Goal: Task Accomplishment & Management: Use online tool/utility

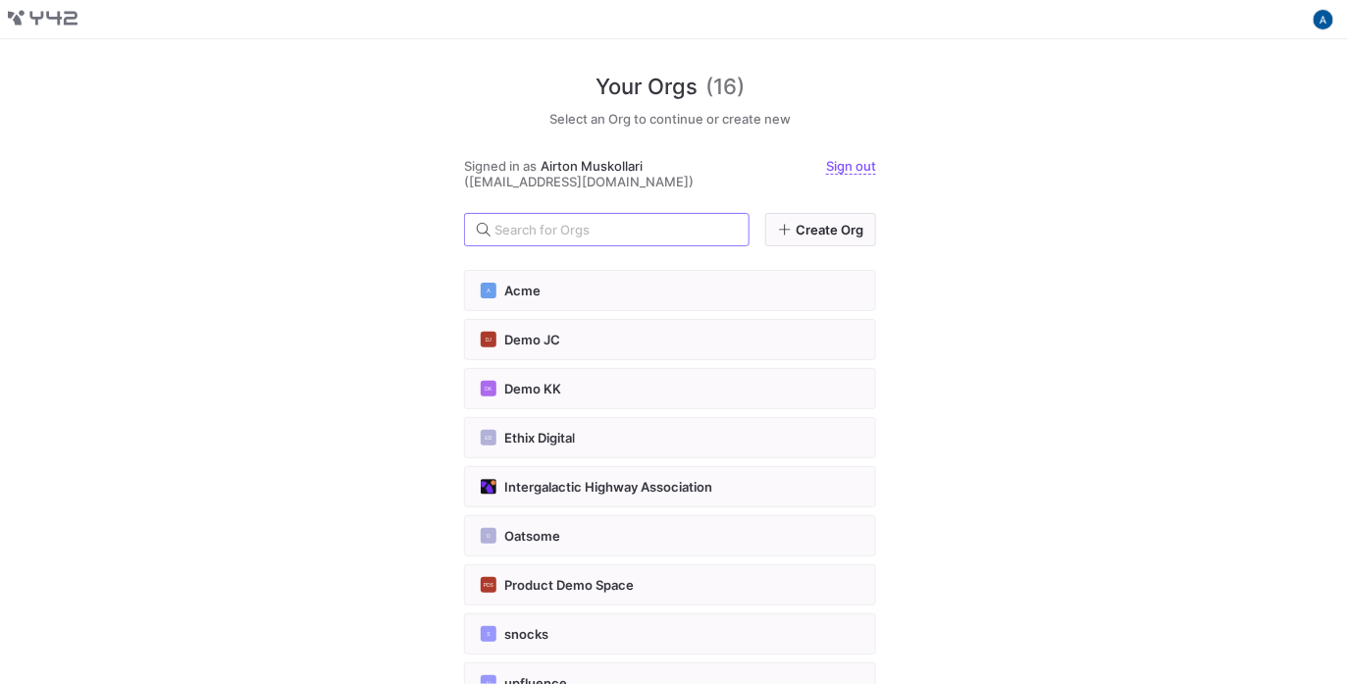
scroll to position [391, 0]
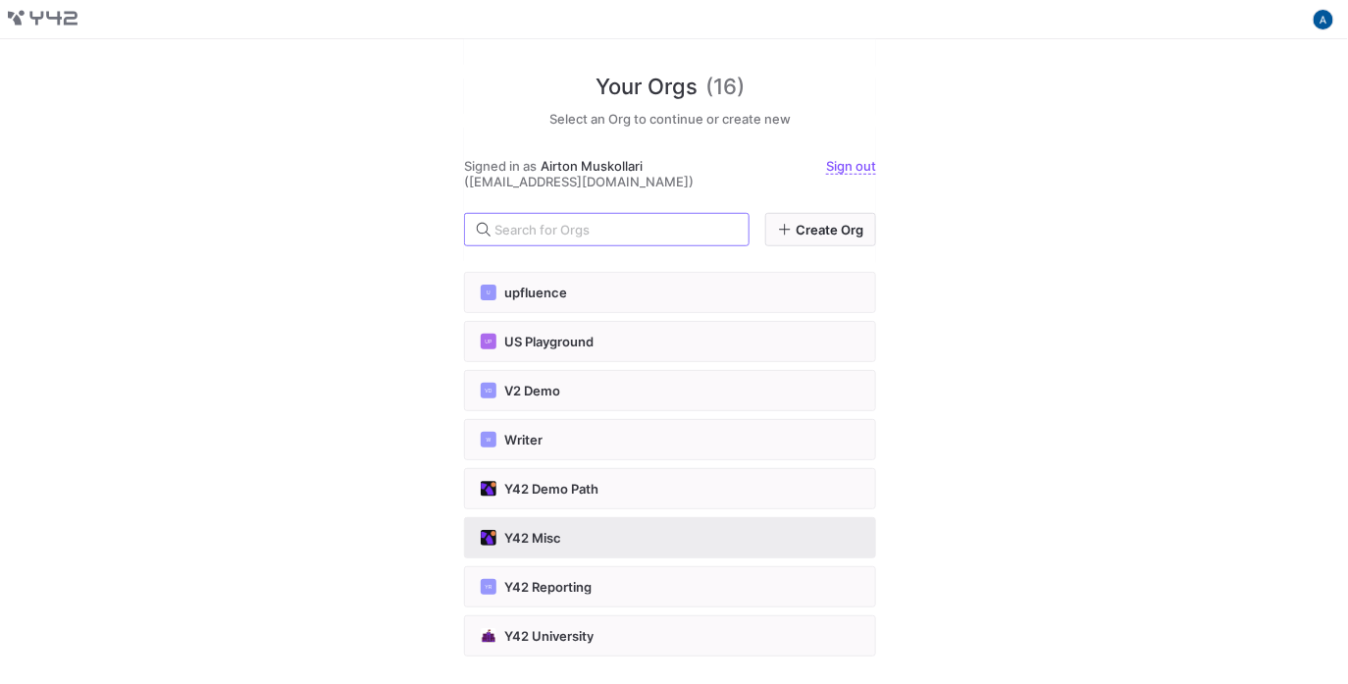
click at [692, 538] on div "Y42 Misc" at bounding box center [670, 538] width 379 height 16
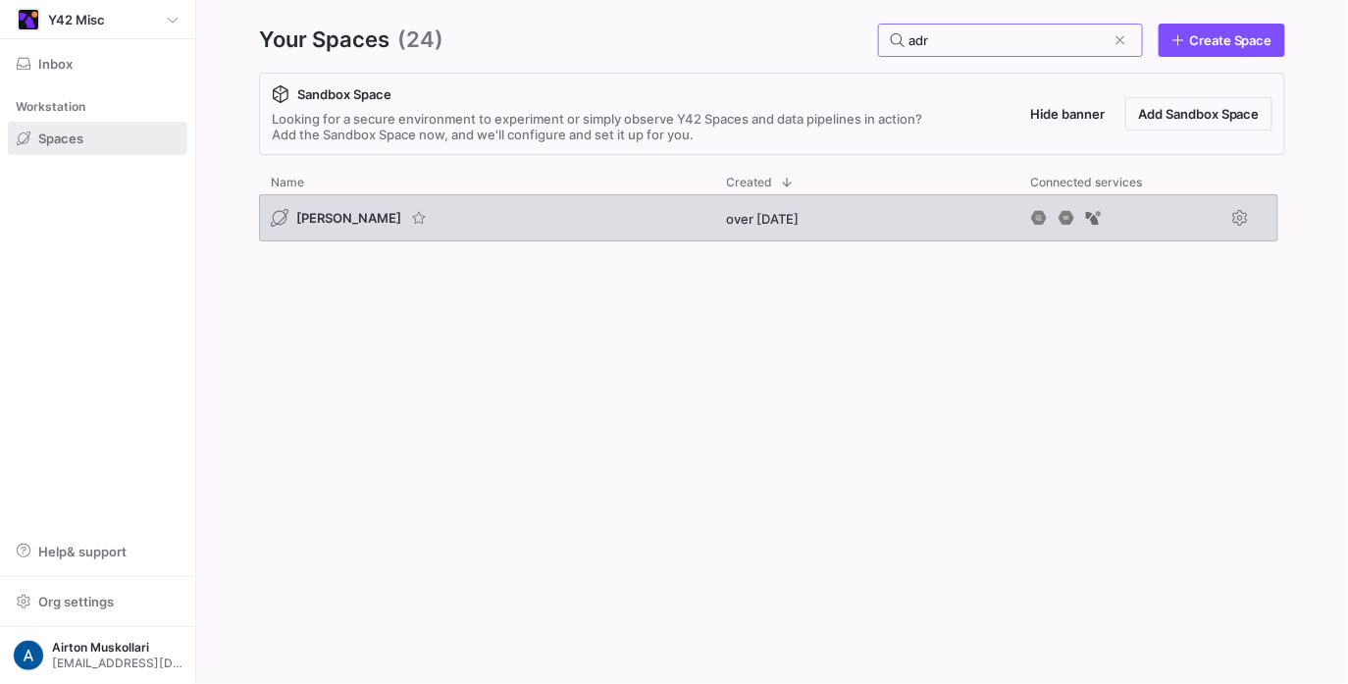
type input "adr"
click at [326, 206] on div "[PERSON_NAME]" at bounding box center [487, 217] width 456 height 47
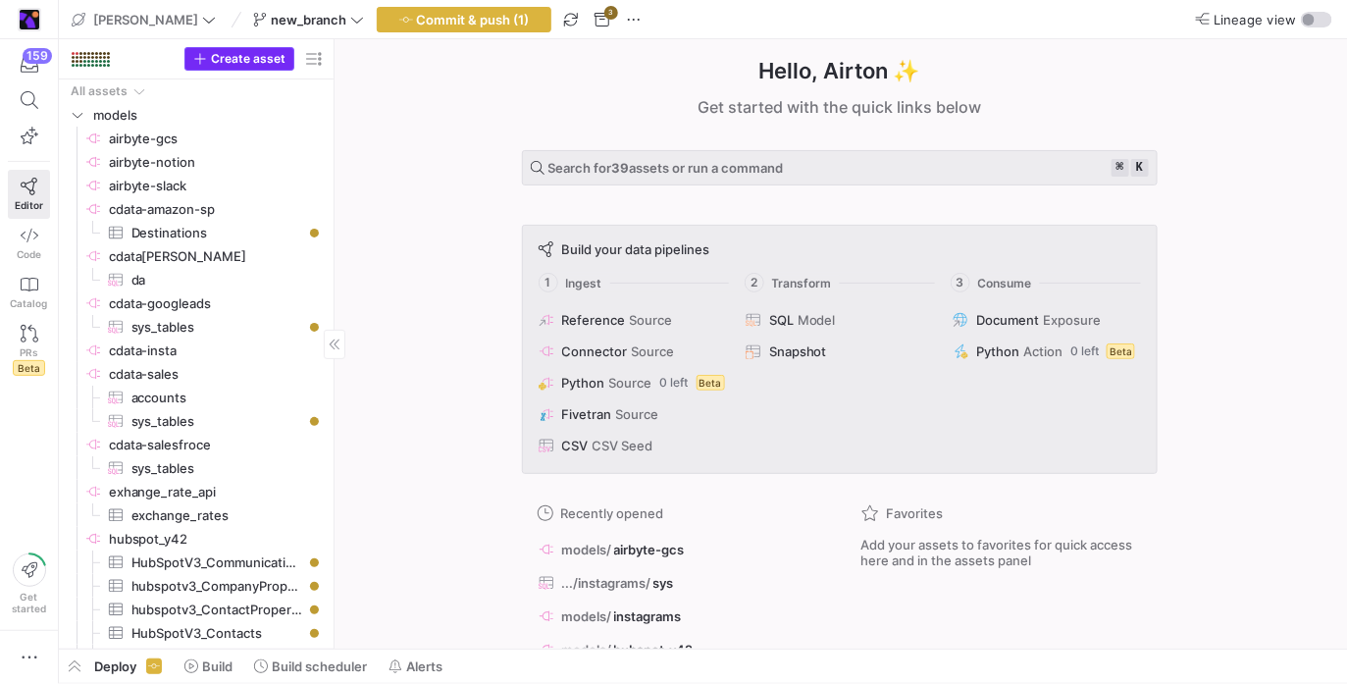
click at [247, 60] on span "Create asset" at bounding box center [248, 59] width 75 height 14
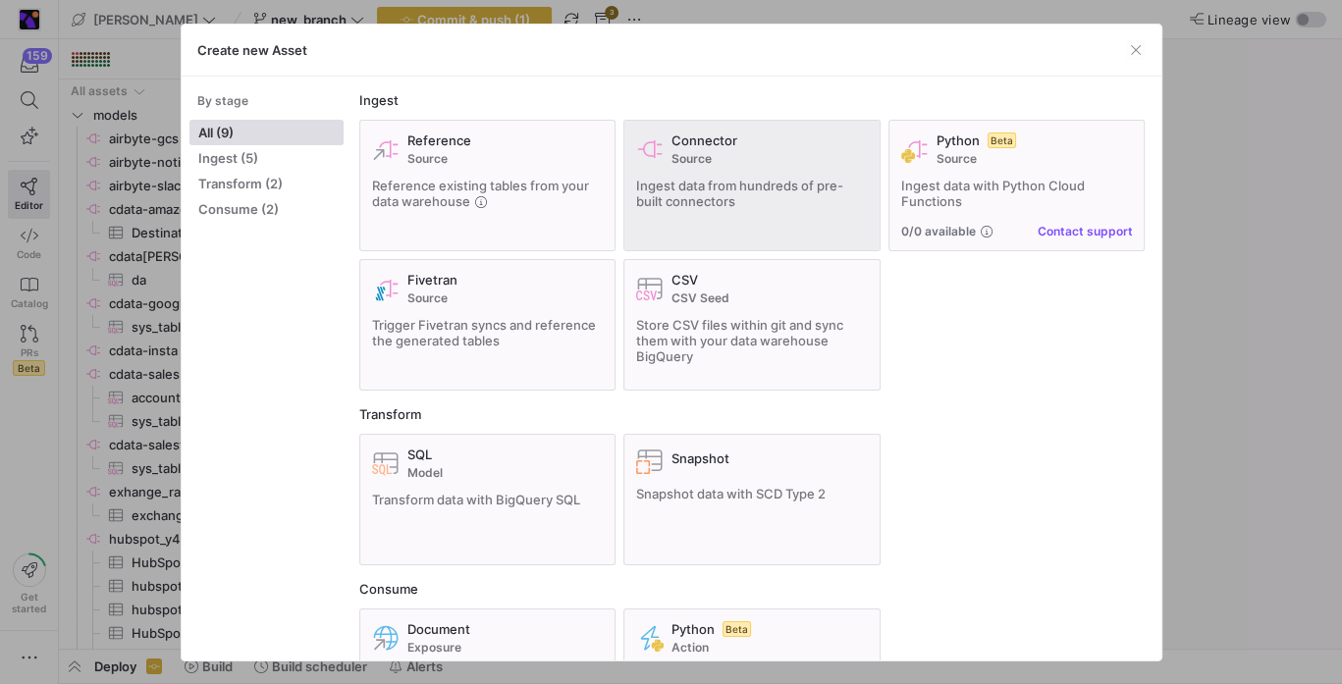
click at [710, 168] on div "Connector Source Ingest data from hundreds of pre-built connectors" at bounding box center [752, 185] width 232 height 106
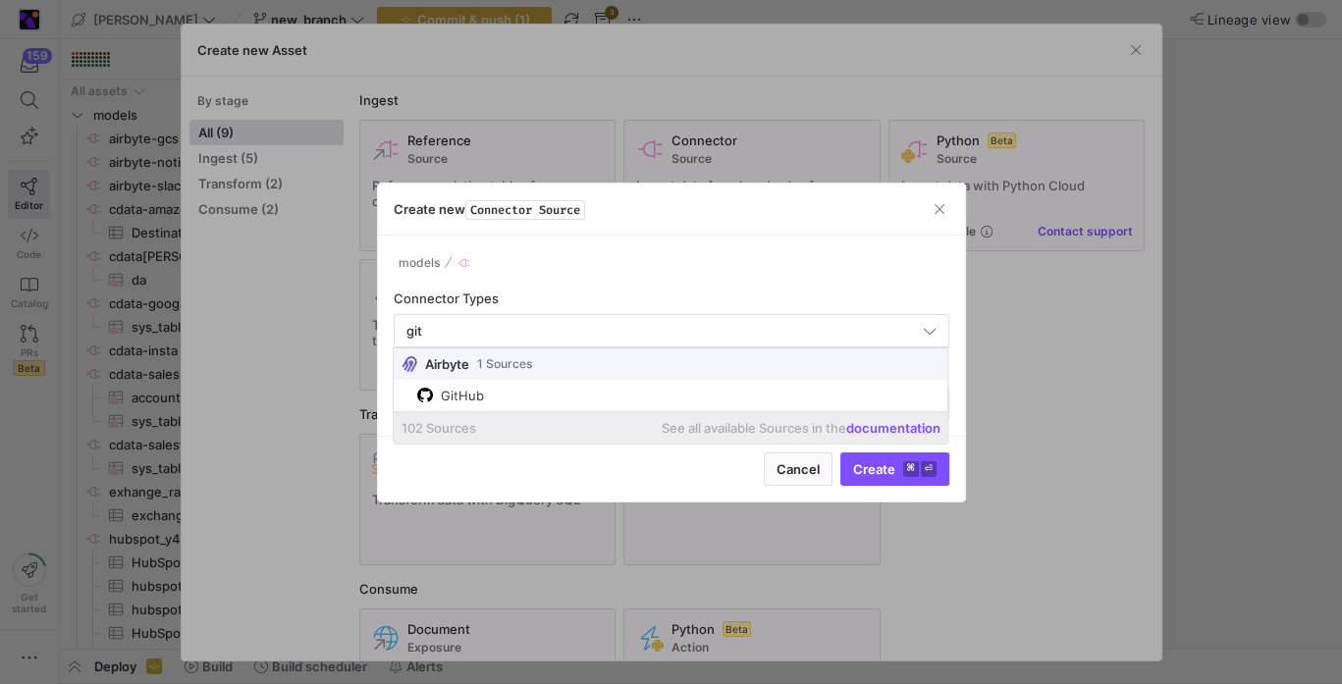
click at [478, 379] on span "Airbyte 1 Sources" at bounding box center [671, 363] width 554 height 31
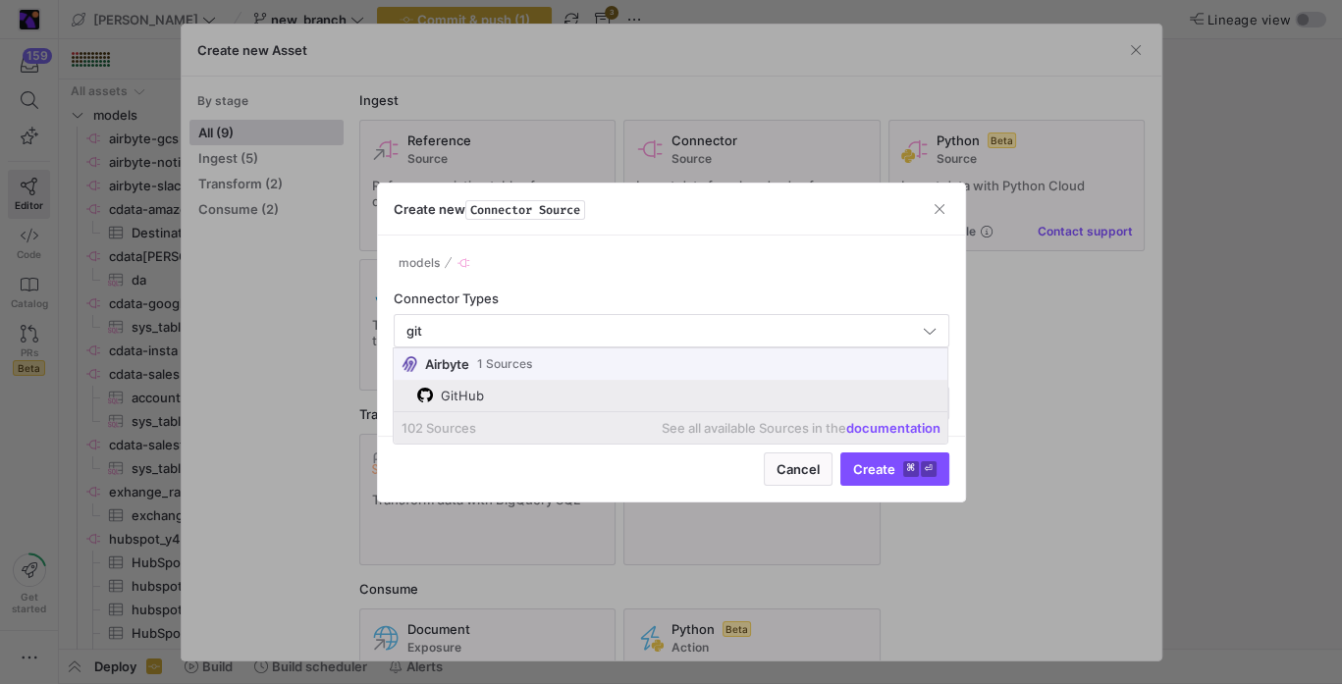
click at [478, 380] on mat-option "GitHub" at bounding box center [671, 395] width 554 height 31
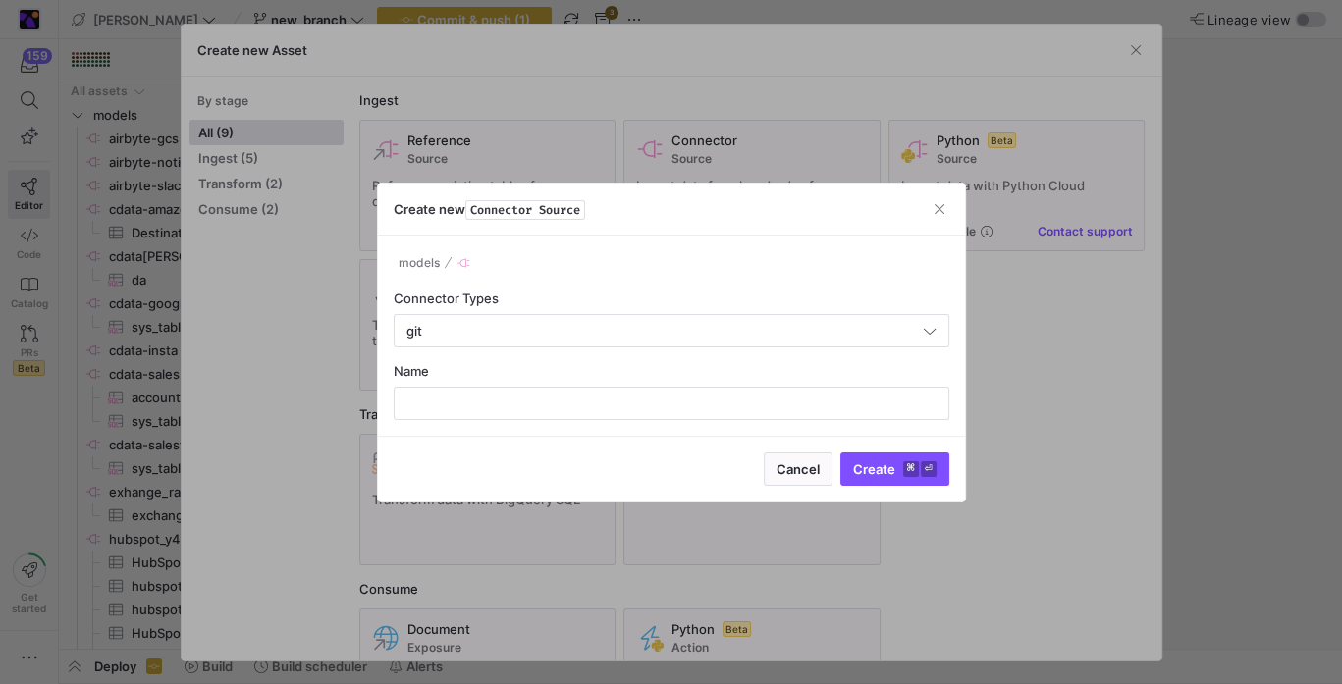
type input "GitHub"
click at [478, 380] on div "Name" at bounding box center [671, 391] width 555 height 57
click at [475, 407] on input "text" at bounding box center [671, 404] width 522 height 16
type input "git"
click at [860, 459] on span "submit" at bounding box center [894, 468] width 107 height 31
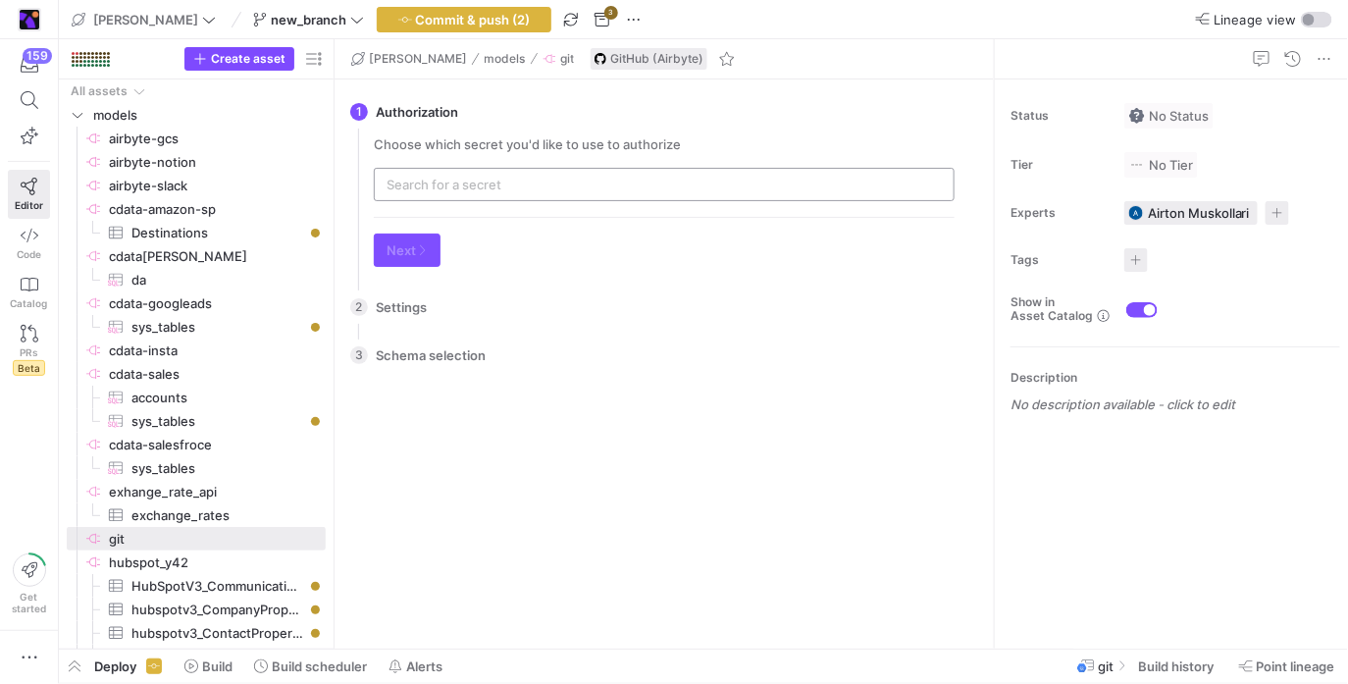
click at [524, 188] on input "text" at bounding box center [664, 185] width 555 height 16
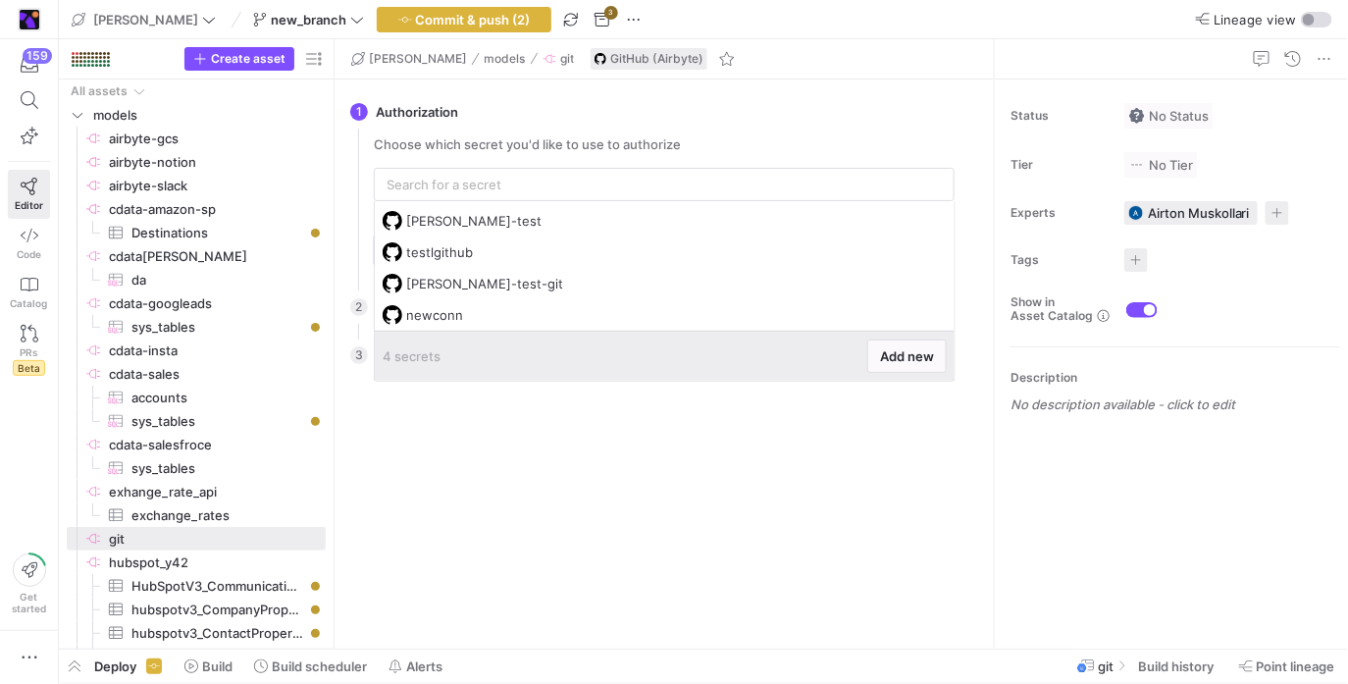
click at [855, 345] on div "4 secrets Add new" at bounding box center [665, 356] width 564 height 33
click at [880, 349] on span "Add new" at bounding box center [907, 356] width 54 height 16
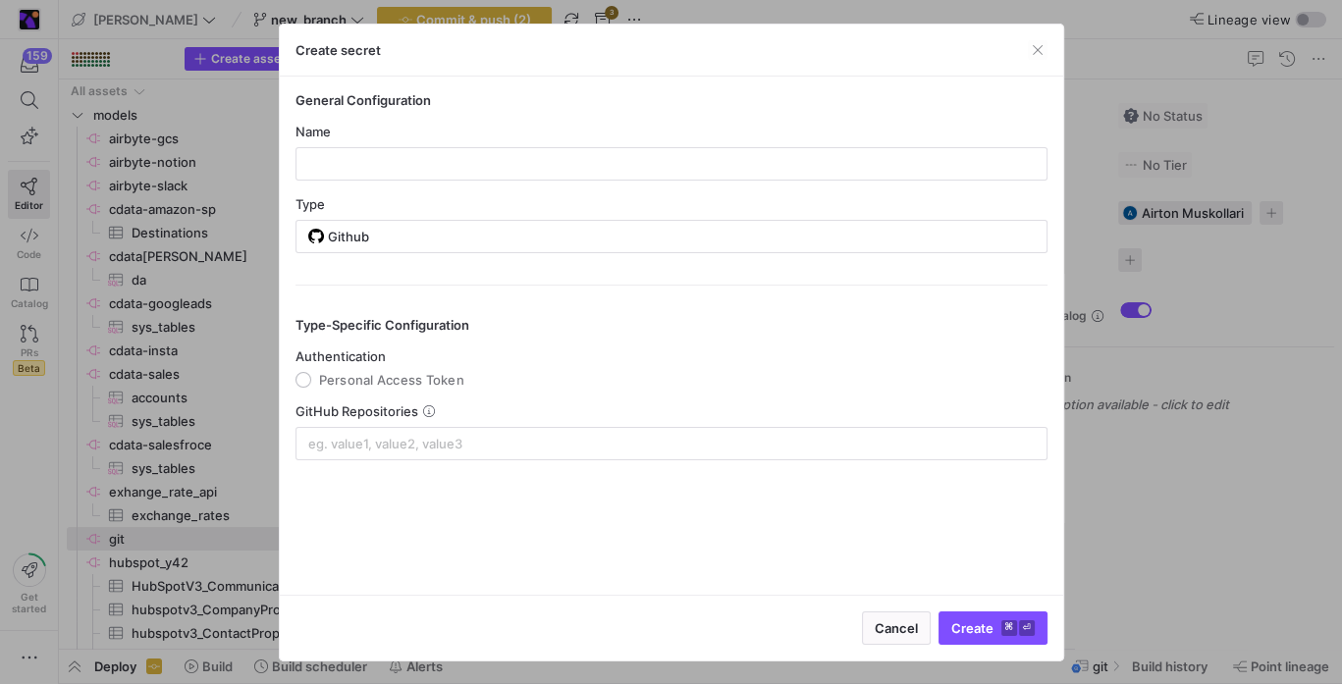
click at [707, 335] on div "Type-Specific Configuration Authentication Personal Access Token GitHub Reposit…" at bounding box center [671, 373] width 752 height 176
click at [428, 388] on y42-json-schema-form-fields "Authentication Personal Access Token GitHub Repositories" at bounding box center [671, 404] width 752 height 112
click at [428, 386] on span "Personal Access Token" at bounding box center [391, 380] width 145 height 16
click at [311, 386] on input "Personal Access Token" at bounding box center [303, 380] width 16 height 16
radio input "true"
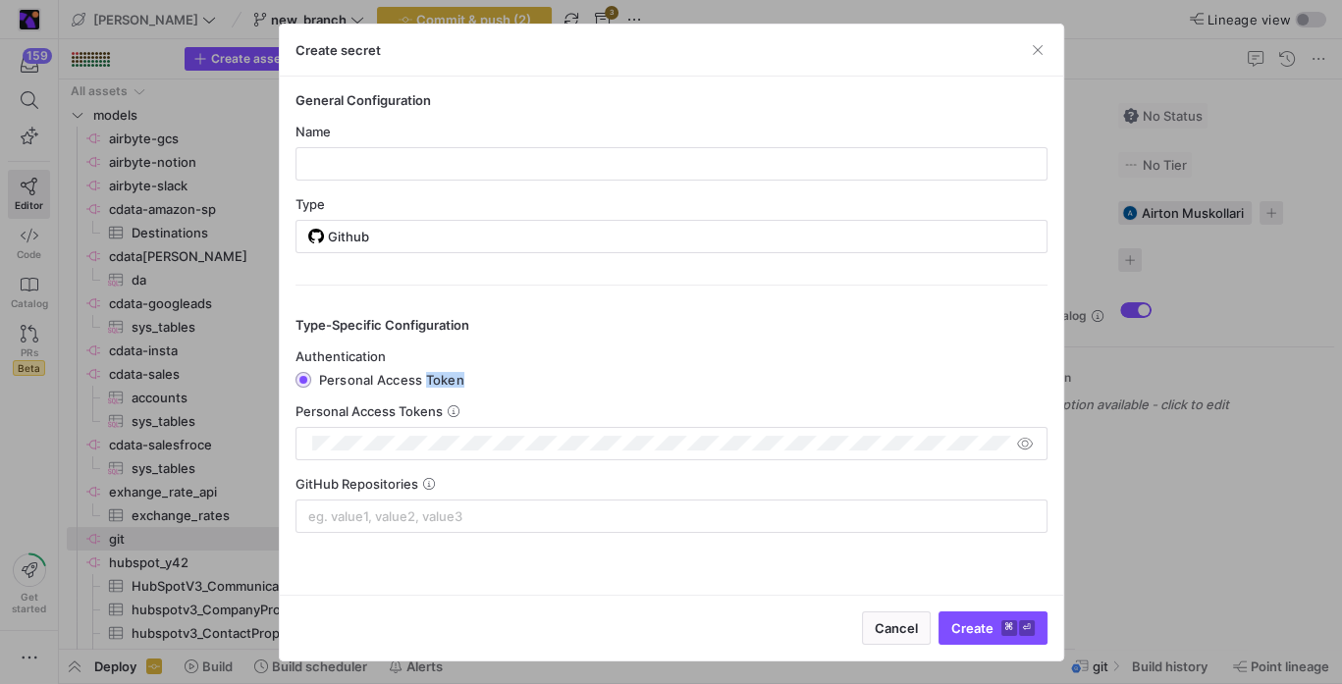
click at [428, 386] on span "Personal Access Token" at bounding box center [391, 380] width 145 height 16
click at [311, 386] on input "Personal Access Token" at bounding box center [303, 380] width 16 height 16
click at [515, 514] on input at bounding box center [671, 516] width 726 height 16
click at [593, 174] on div at bounding box center [671, 163] width 718 height 31
click at [1035, 44] on span "button" at bounding box center [1038, 50] width 20 height 20
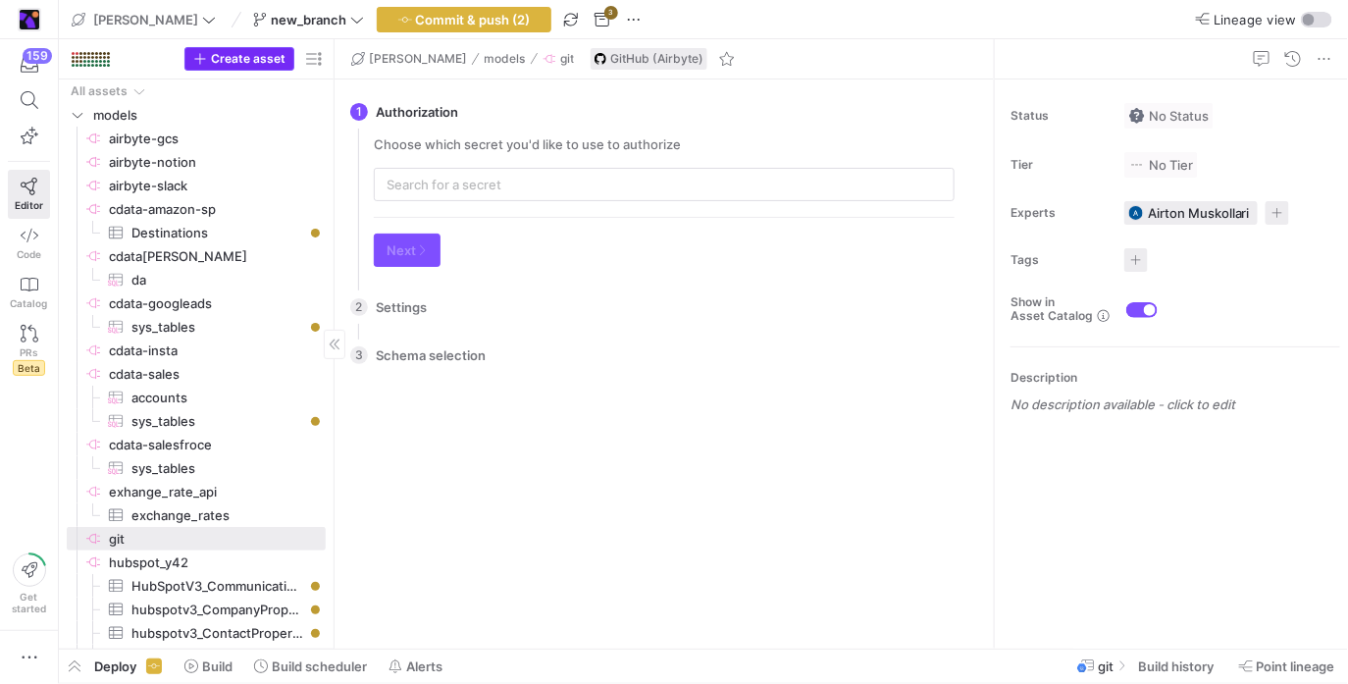
click at [207, 56] on icon "button" at bounding box center [200, 59] width 14 height 14
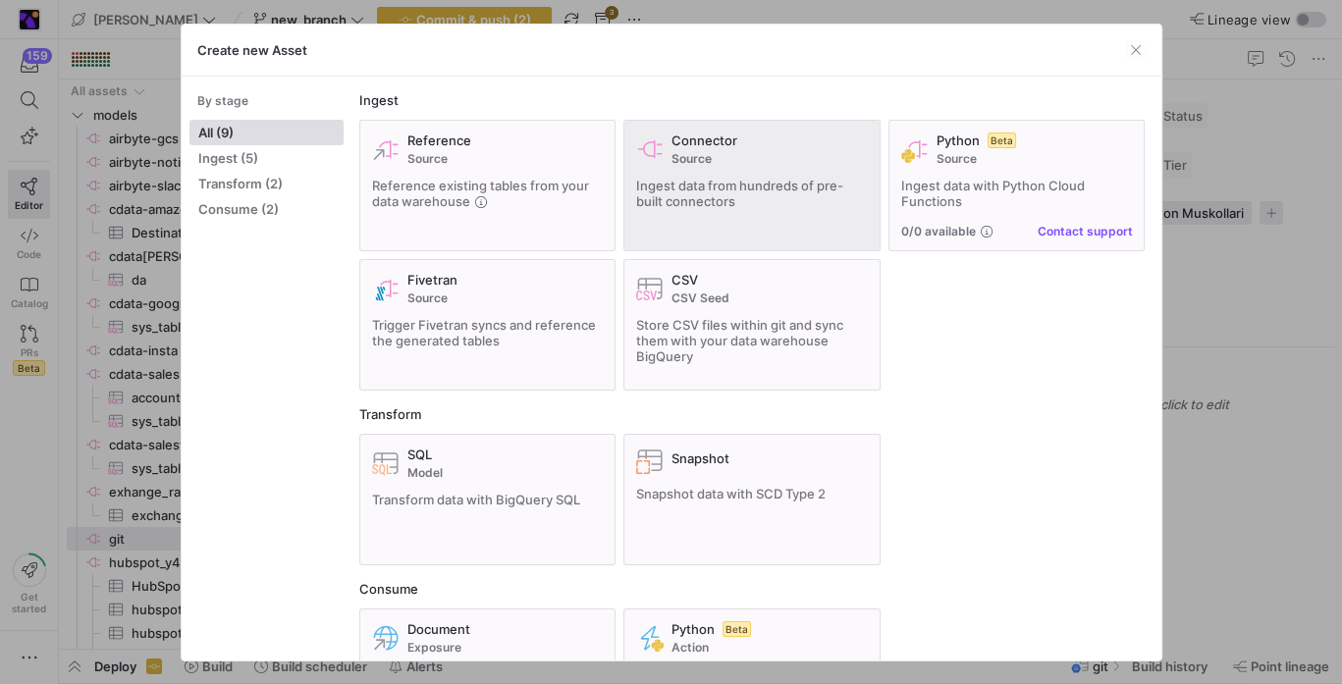
click at [777, 189] on span "Ingest data from hundreds of pre-built connectors" at bounding box center [739, 193] width 207 height 31
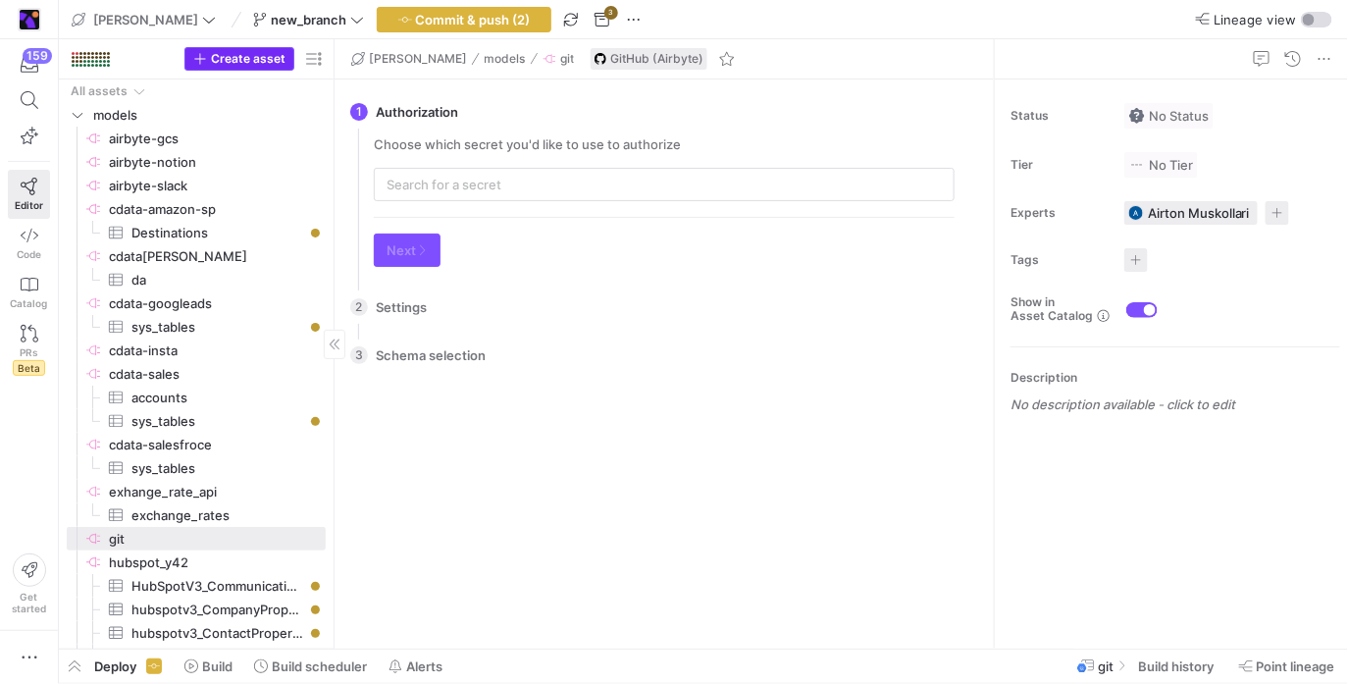
click at [264, 67] on span "button" at bounding box center [239, 59] width 108 height 22
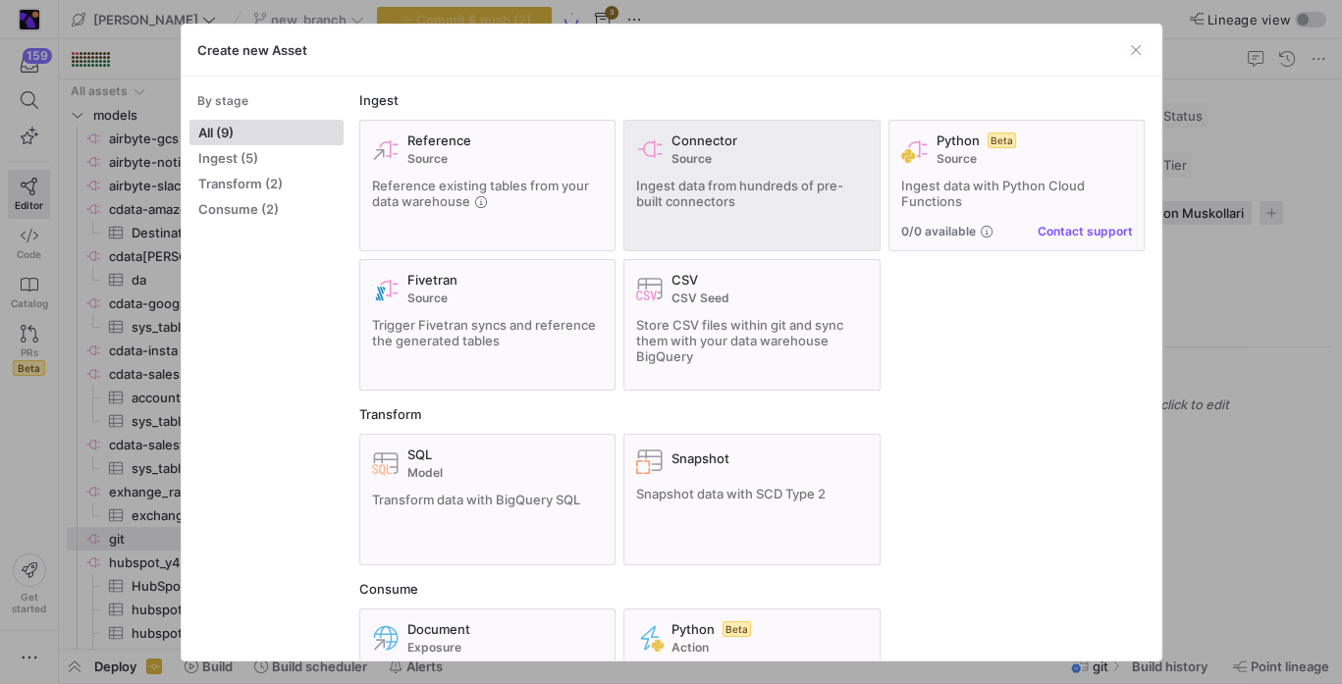
click at [802, 173] on div "Connector Source Ingest data from hundreds of pre-built connectors" at bounding box center [752, 185] width 232 height 106
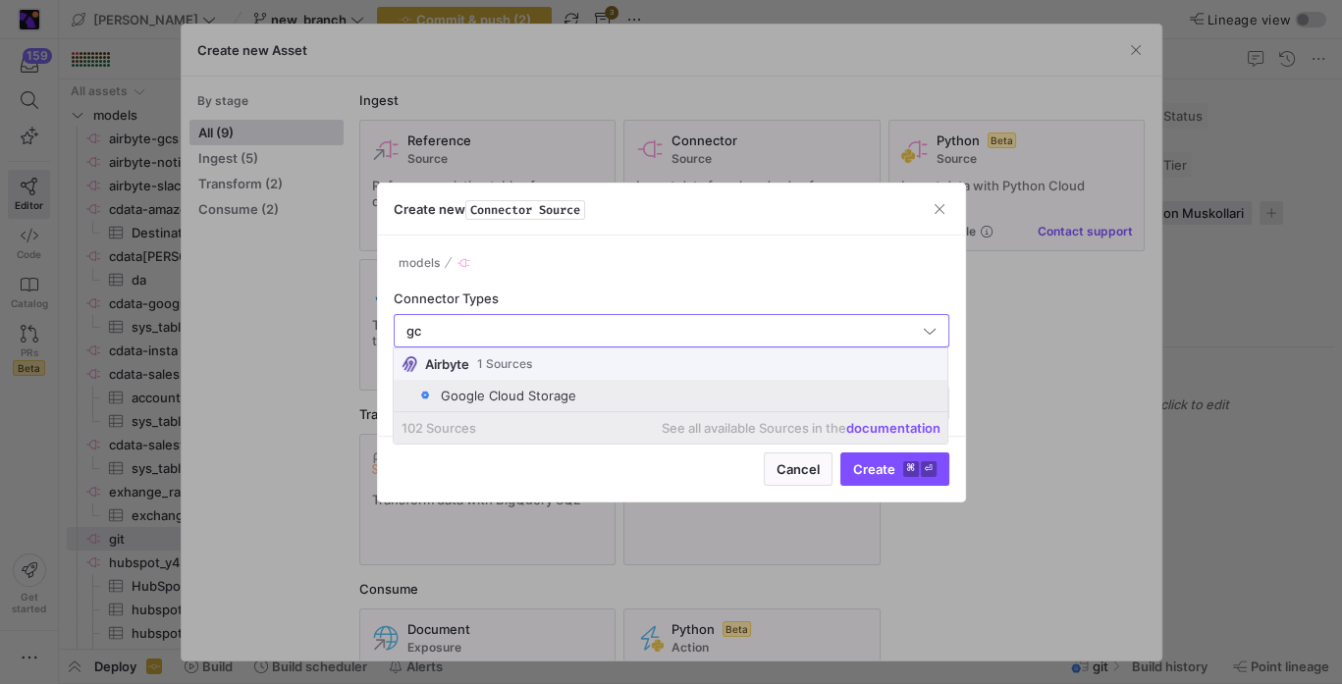
click at [487, 384] on mat-option "Google Cloud Storage" at bounding box center [671, 395] width 554 height 31
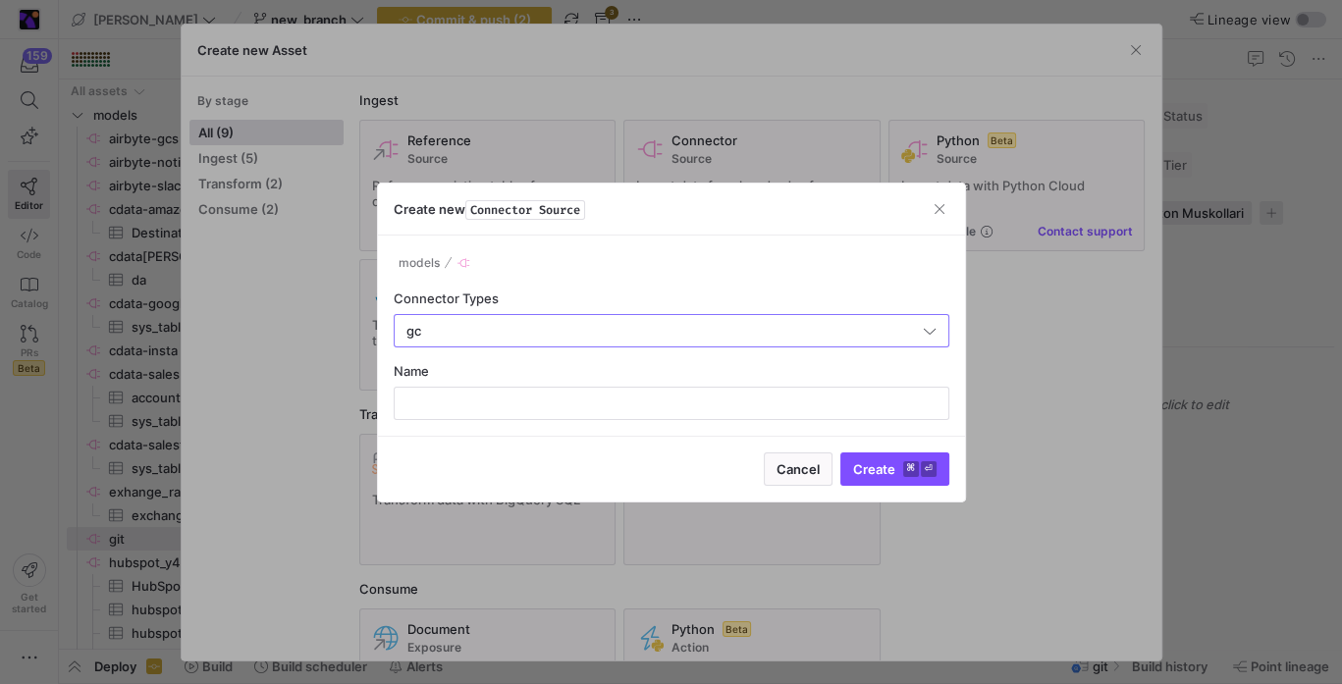
type input "Google Cloud Storage"
click at [487, 384] on div "Name" at bounding box center [671, 391] width 555 height 57
click at [484, 392] on div at bounding box center [671, 403] width 522 height 31
type input "c"
type input "gcs-airbyte"
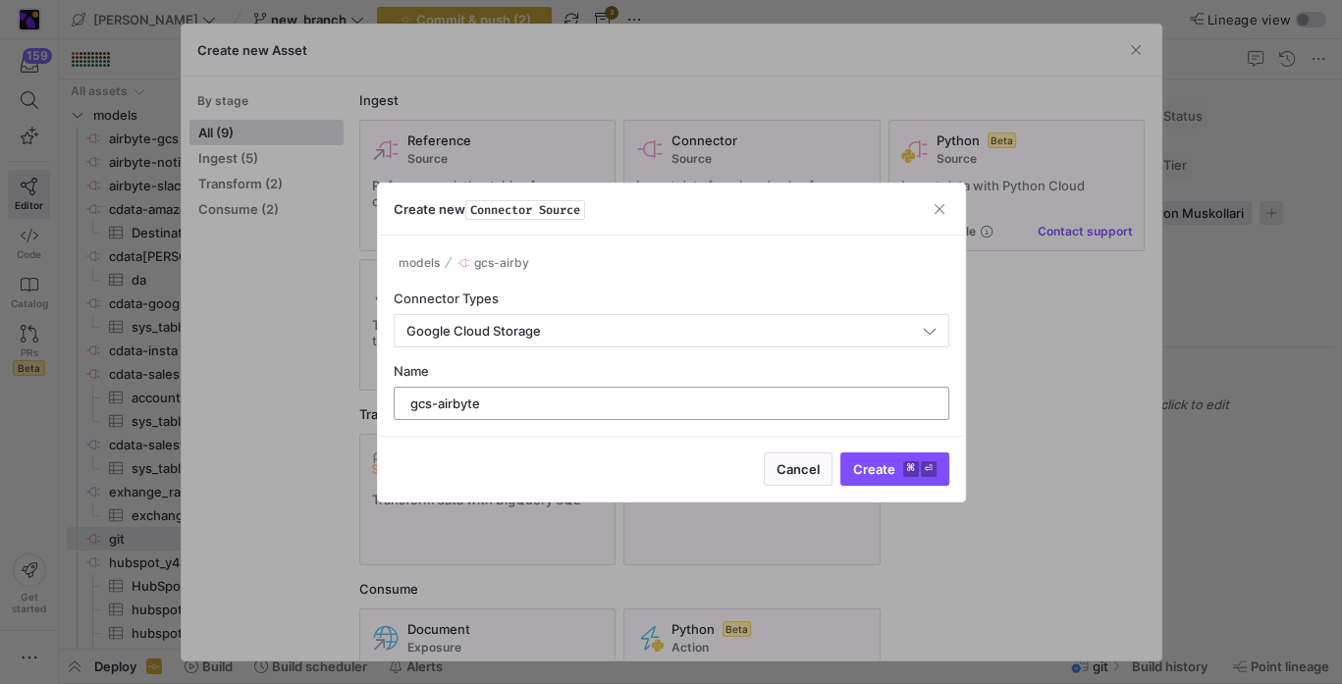
click at [840, 452] on button "Create ⌘ ⏎" at bounding box center [894, 468] width 109 height 33
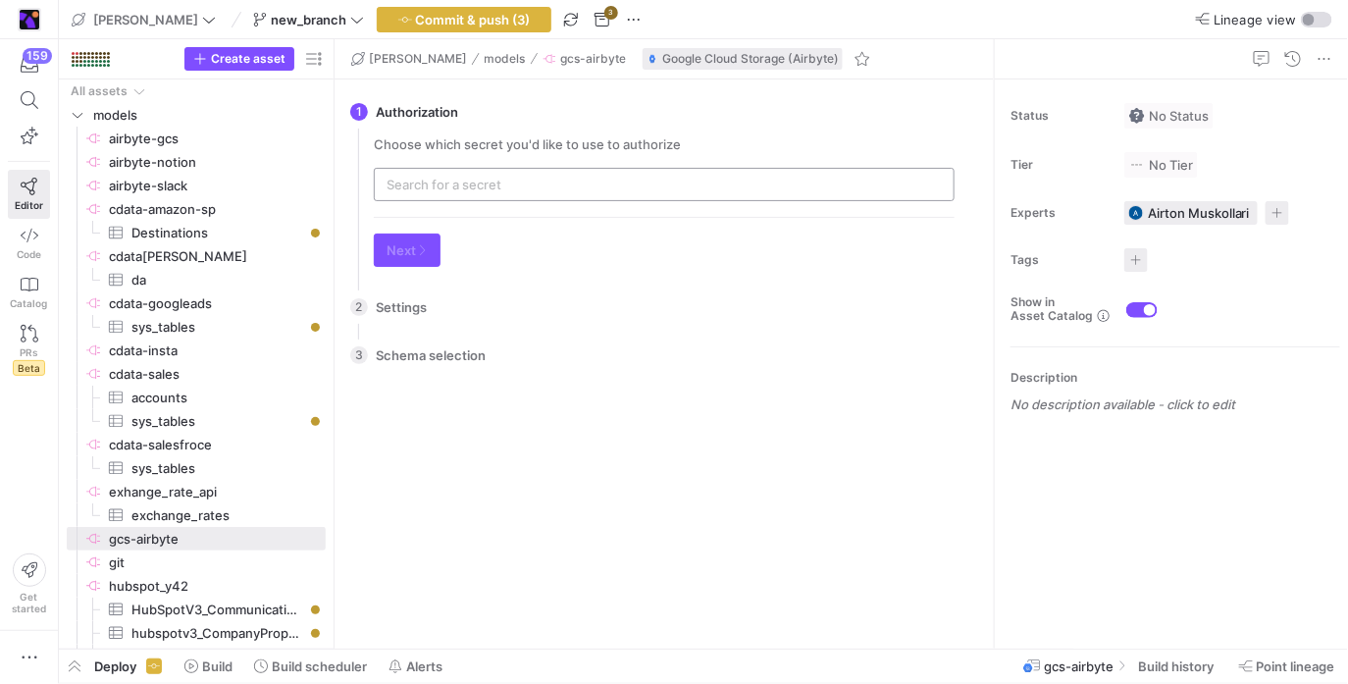
click at [499, 175] on div at bounding box center [664, 184] width 555 height 31
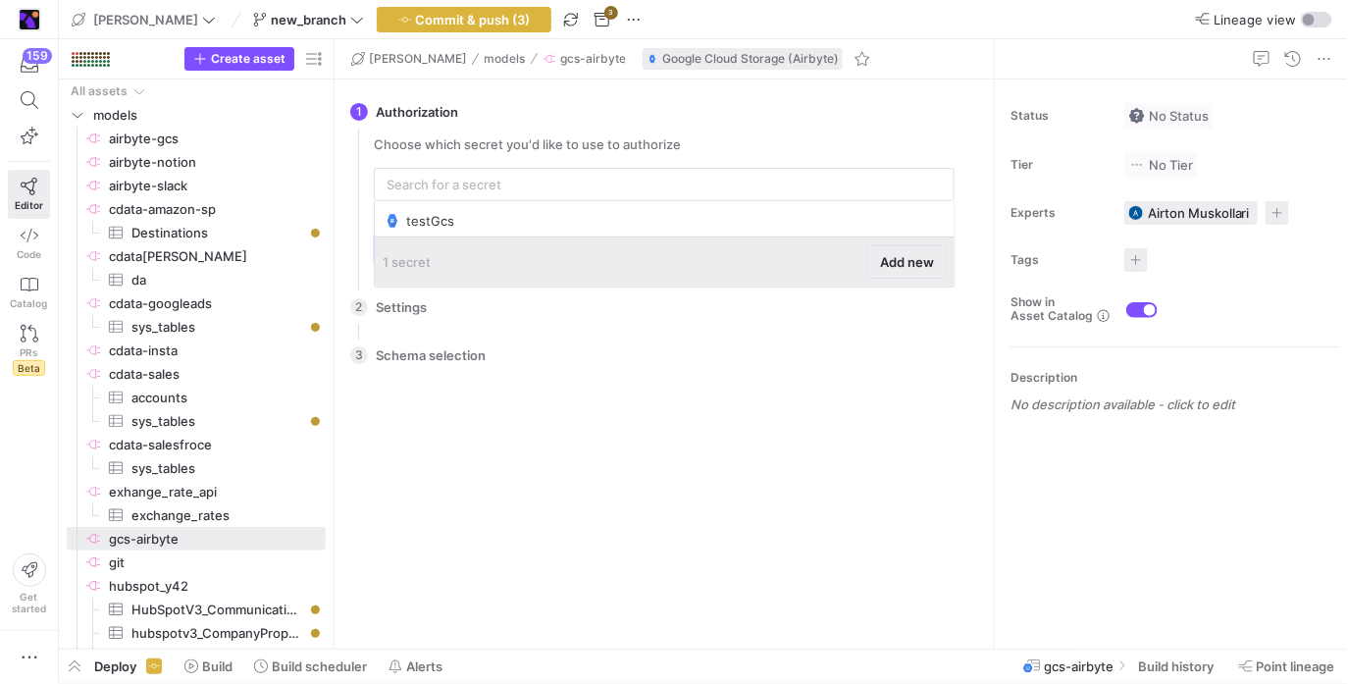
click at [893, 264] on span "Add new" at bounding box center [907, 262] width 54 height 16
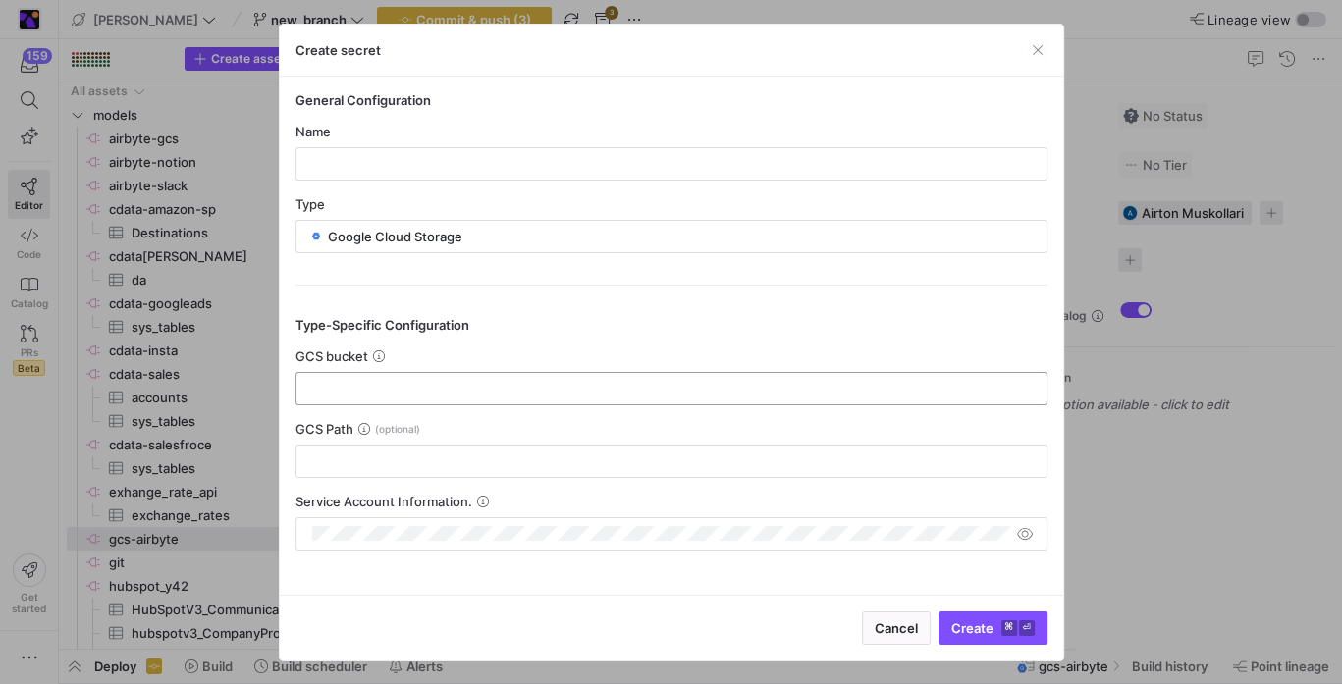
click at [695, 374] on div at bounding box center [671, 388] width 718 height 31
click at [677, 502] on div "Service Account Information." at bounding box center [671, 502] width 752 height 16
click at [494, 506] on div "Service Account Information." at bounding box center [671, 502] width 752 height 16
click at [1050, 51] on div "Create secret" at bounding box center [671, 51] width 783 height 52
click at [1021, 60] on div "Create secret" at bounding box center [671, 51] width 783 height 52
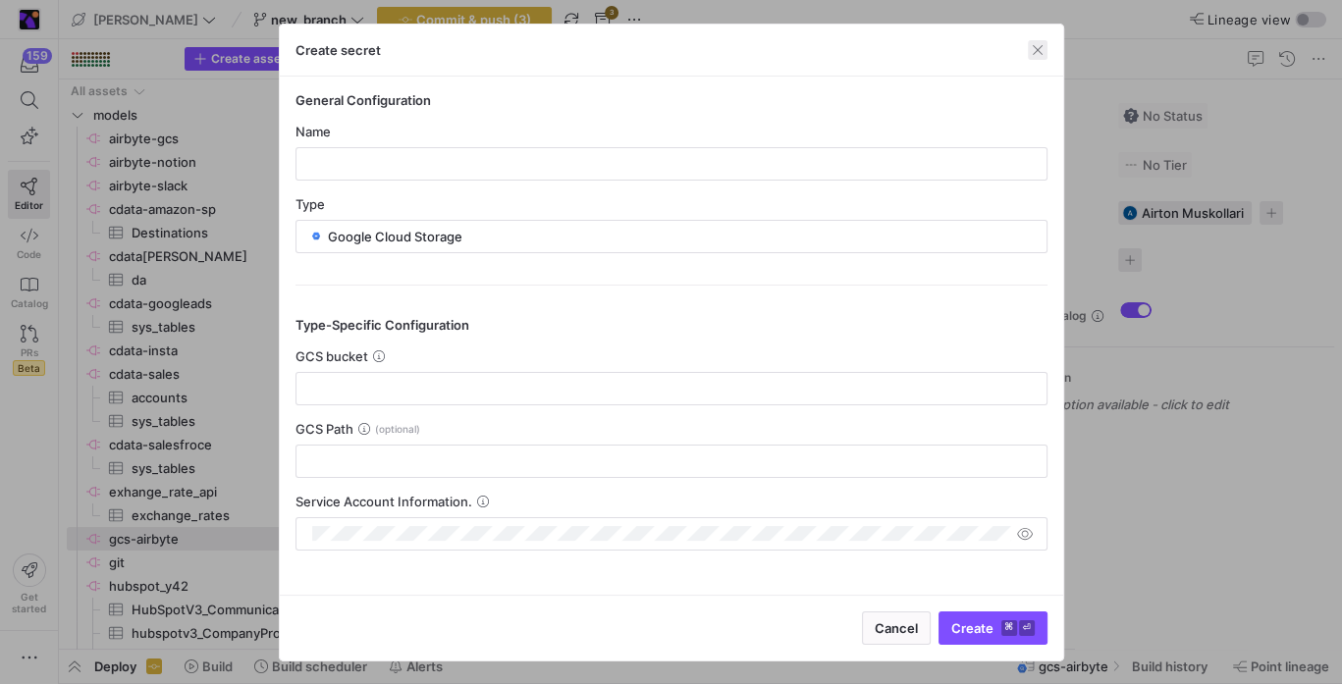
click at [1028, 54] on span "button" at bounding box center [1038, 50] width 20 height 20
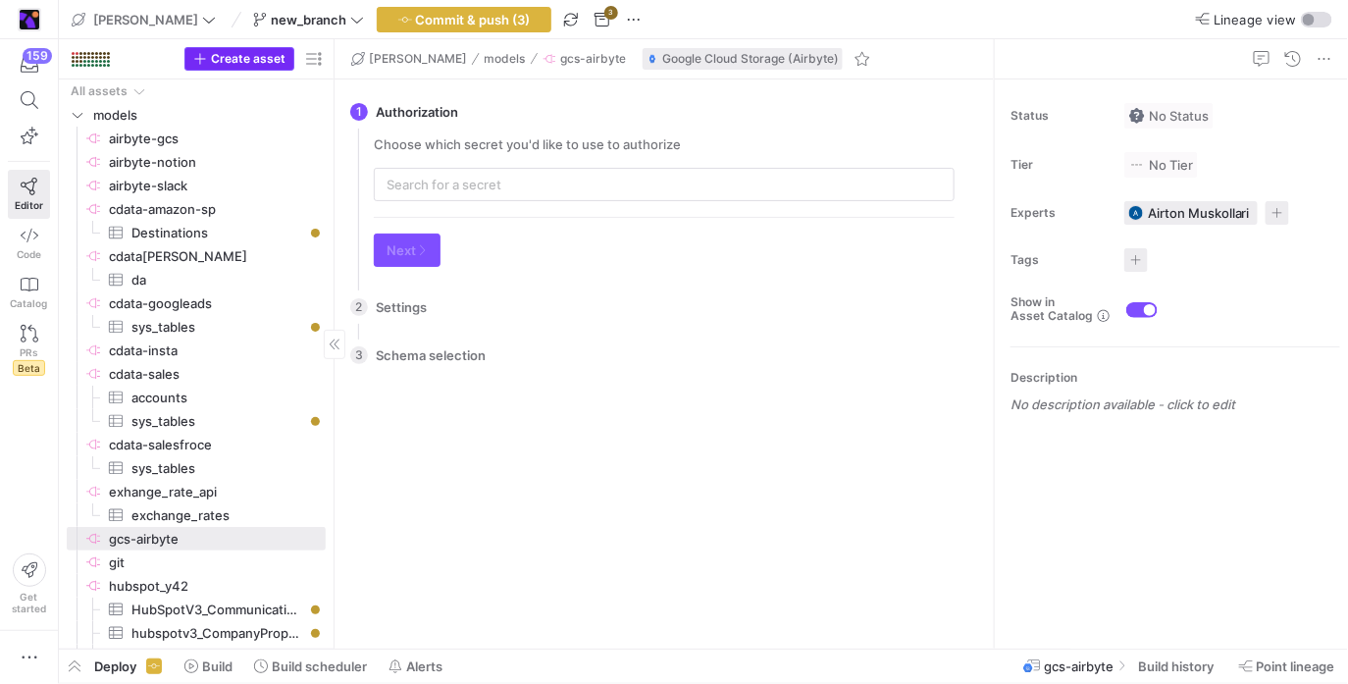
click at [203, 59] on icon "button" at bounding box center [199, 58] width 11 height 11
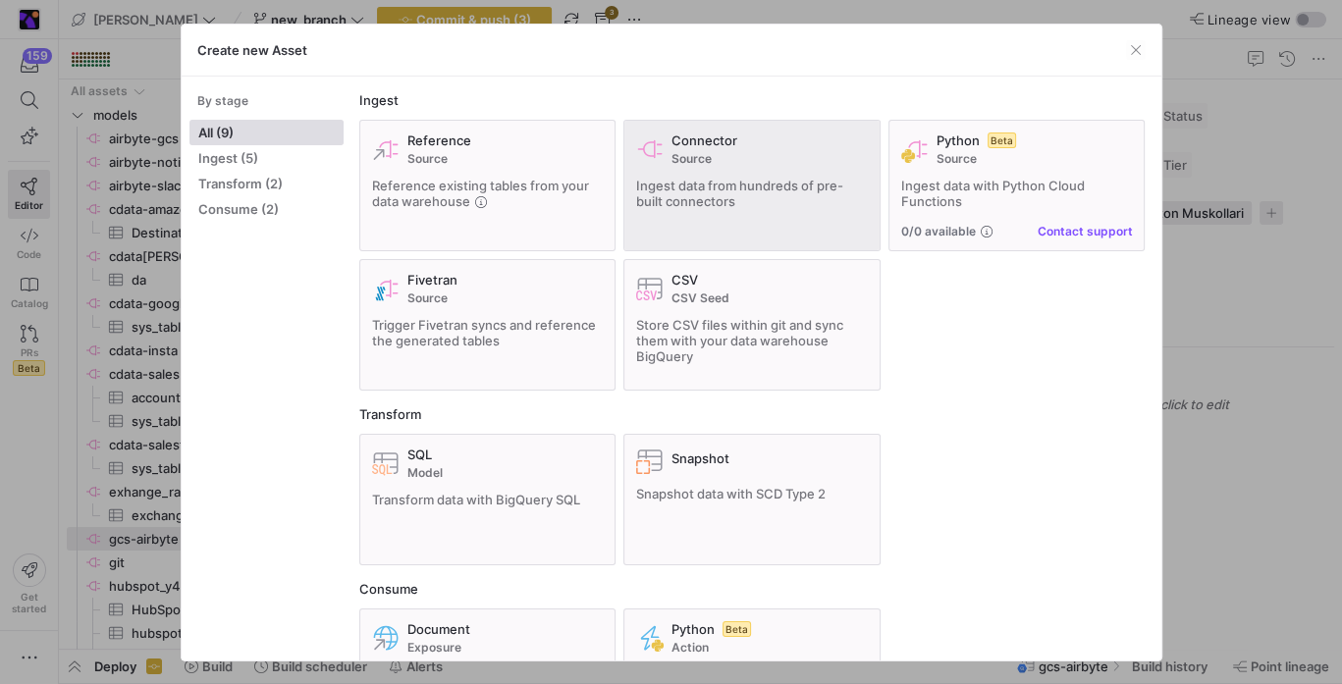
click at [691, 169] on div "Connector Source Ingest data from hundreds of pre-built connectors" at bounding box center [752, 185] width 232 height 106
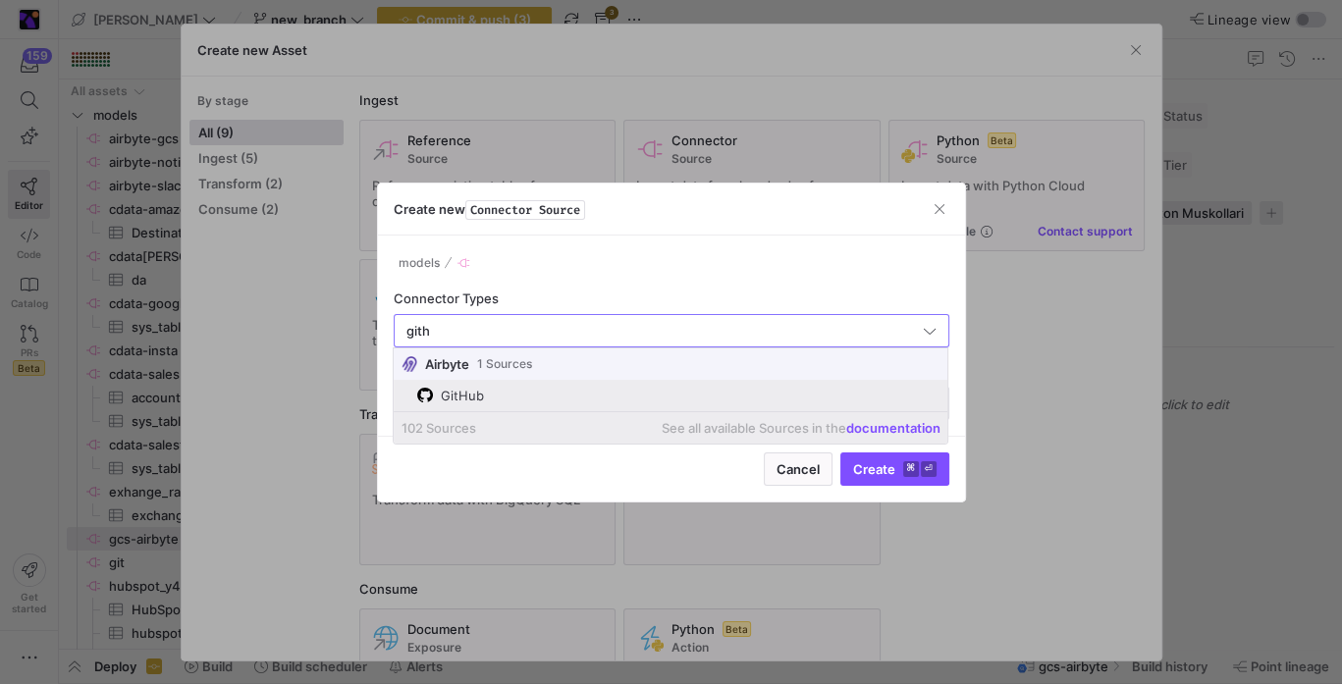
click at [774, 405] on mat-option "GitHub" at bounding box center [671, 395] width 554 height 31
type input "GitHub"
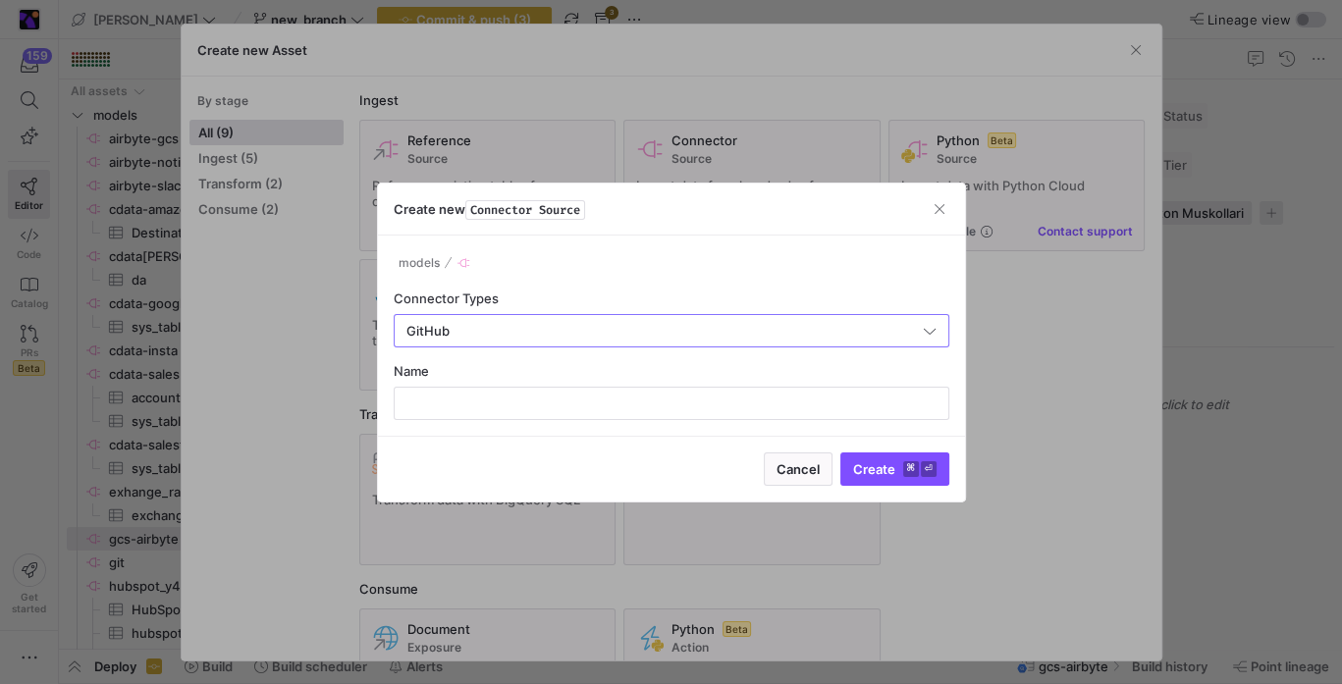
click at [649, 442] on div "Cancel Create ⌘ ⏎" at bounding box center [671, 469] width 587 height 66
click at [659, 417] on div at bounding box center [671, 403] width 522 height 31
type input "y42-git"
click at [840, 452] on button "Create ⌘ ⏎" at bounding box center [894, 468] width 109 height 33
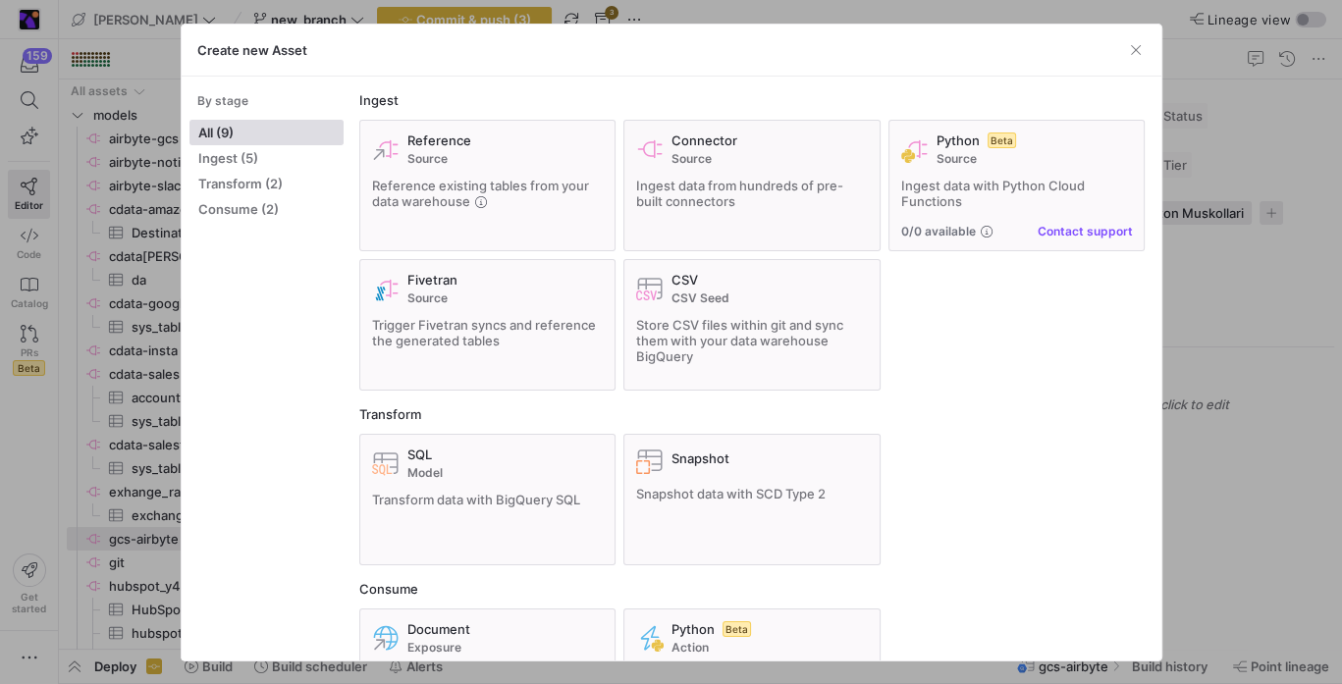
scroll to position [466, 0]
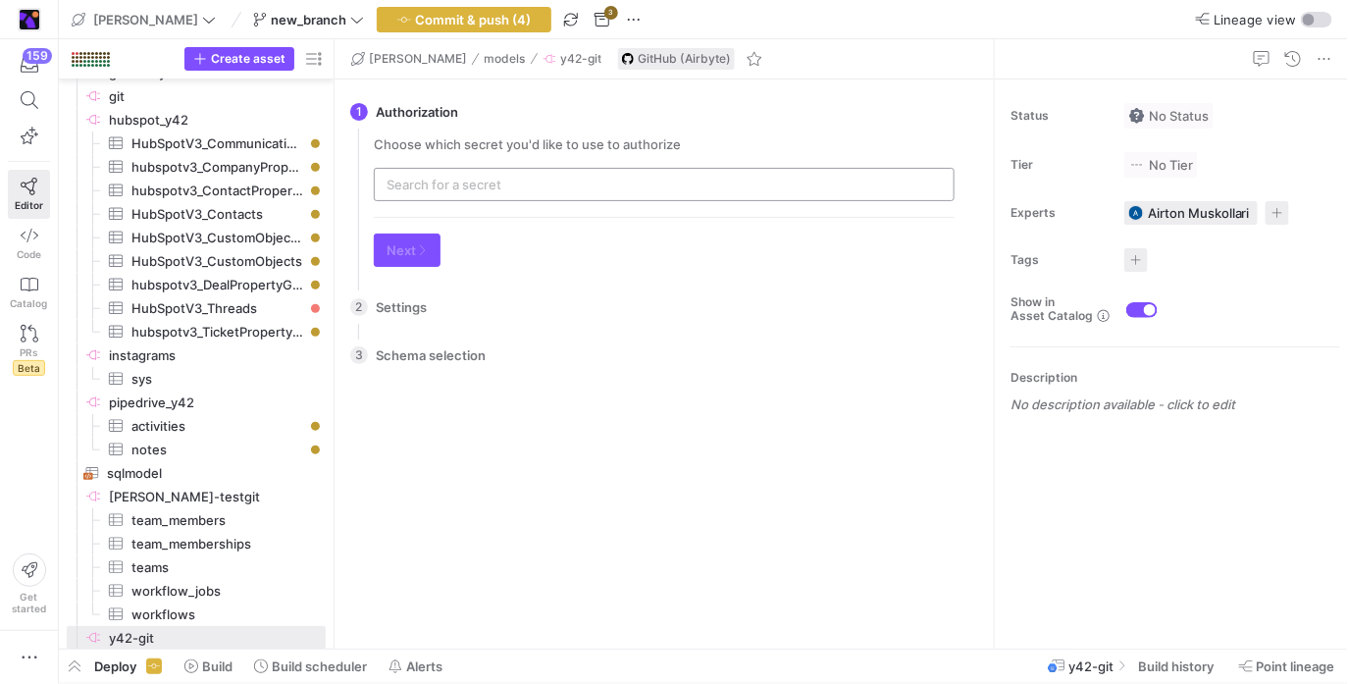
click at [537, 193] on div at bounding box center [664, 184] width 555 height 31
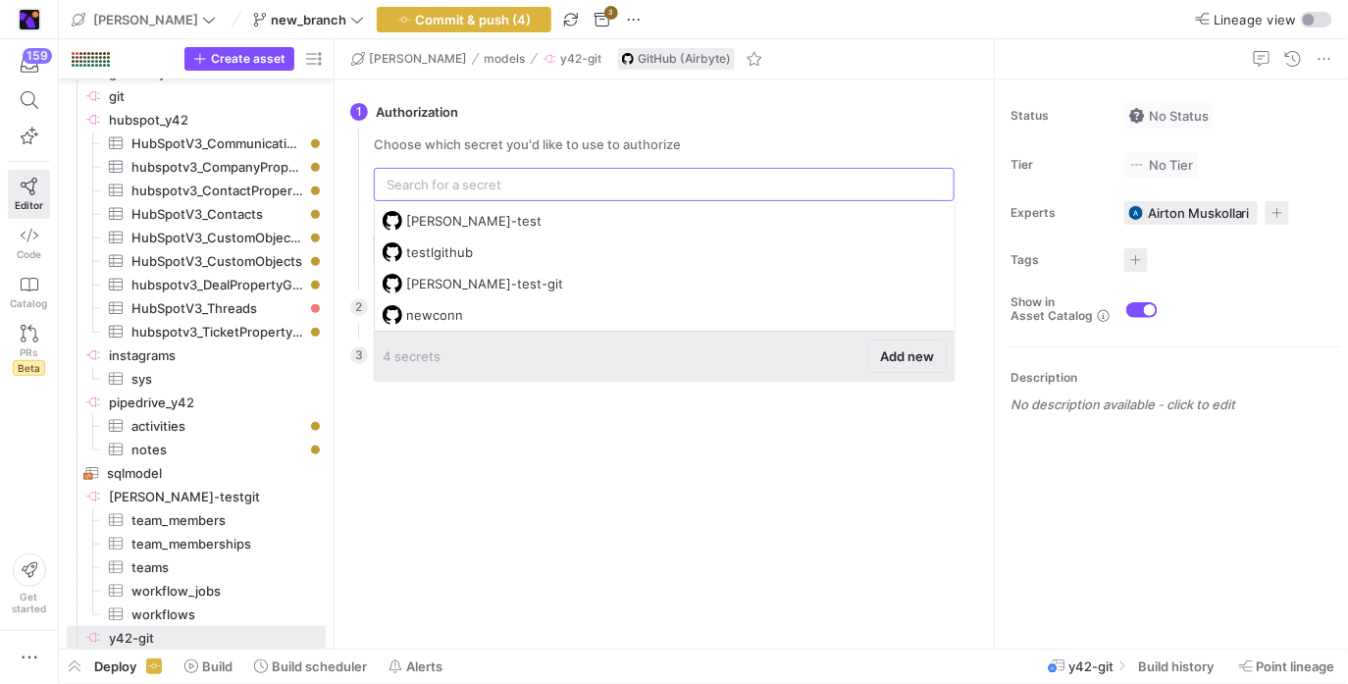
click at [905, 355] on span "Add new" at bounding box center [907, 356] width 54 height 16
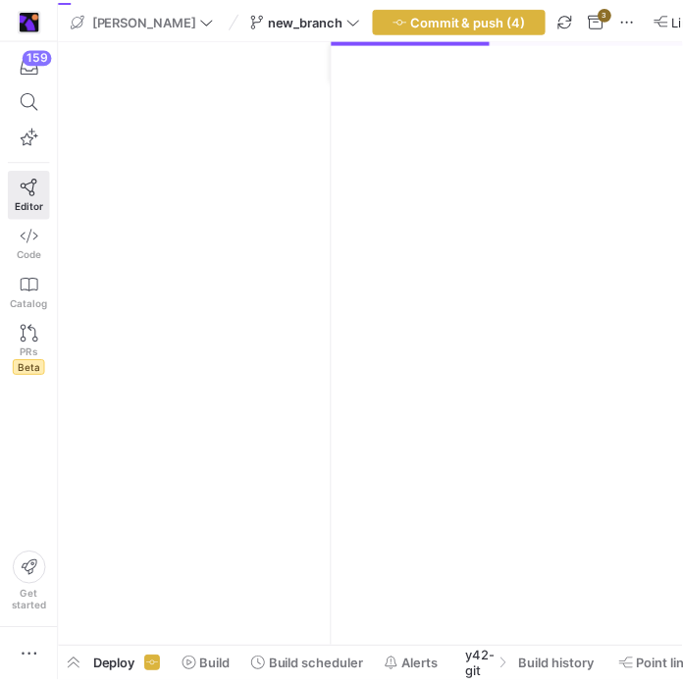
scroll to position [466, 0]
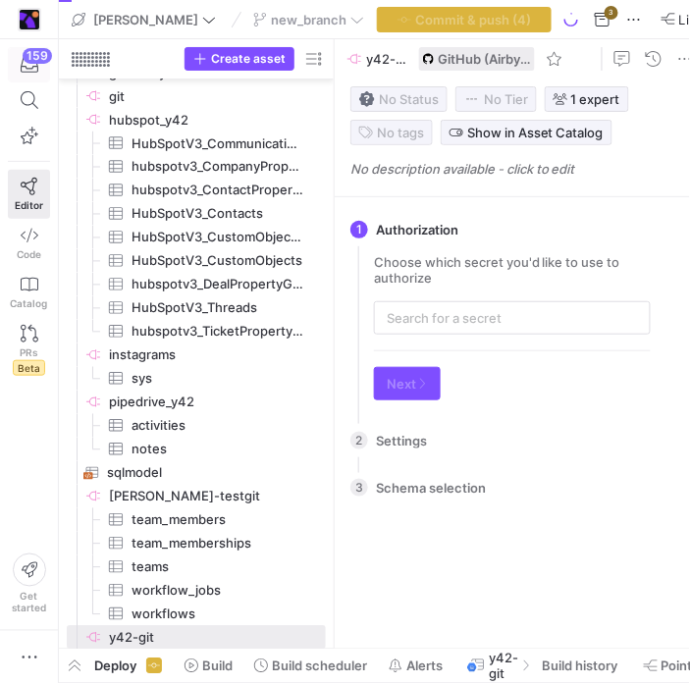
click at [42, 72] on span "button" at bounding box center [29, 64] width 40 height 33
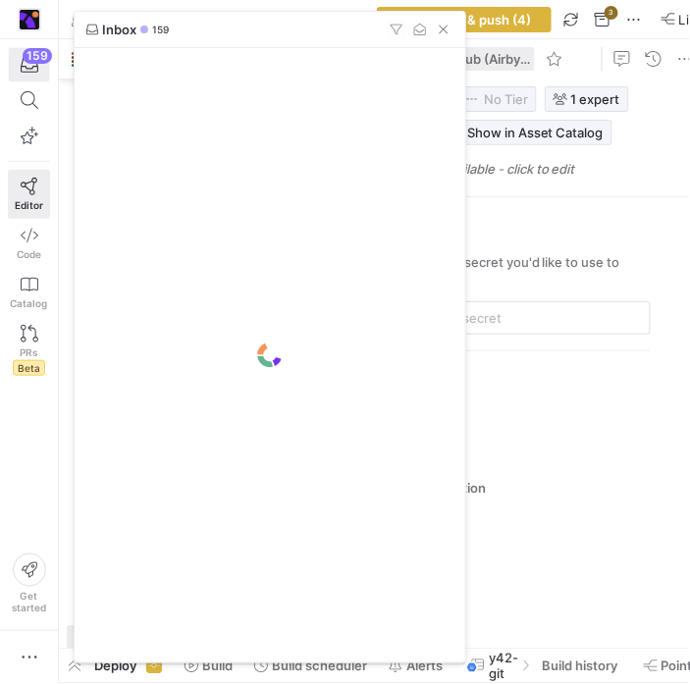
click at [42, 72] on div at bounding box center [345, 342] width 690 height 684
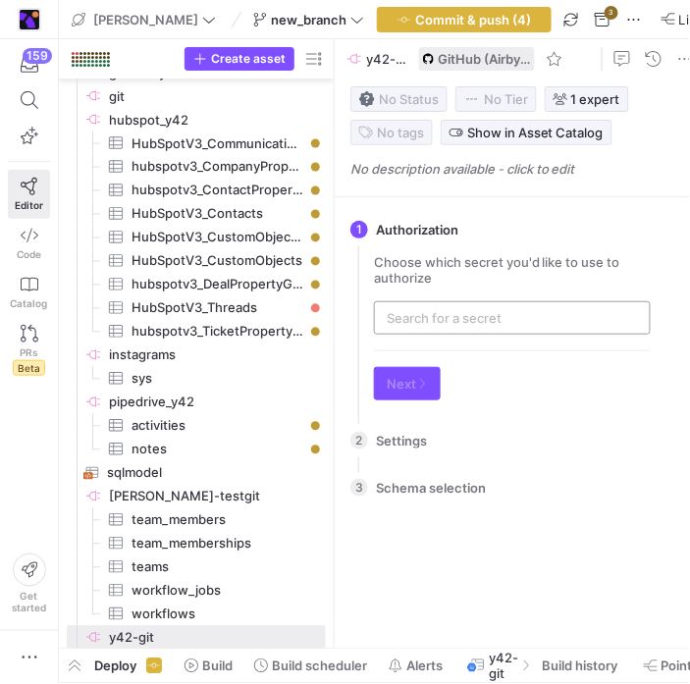
click at [492, 326] on input "text" at bounding box center [512, 318] width 251 height 16
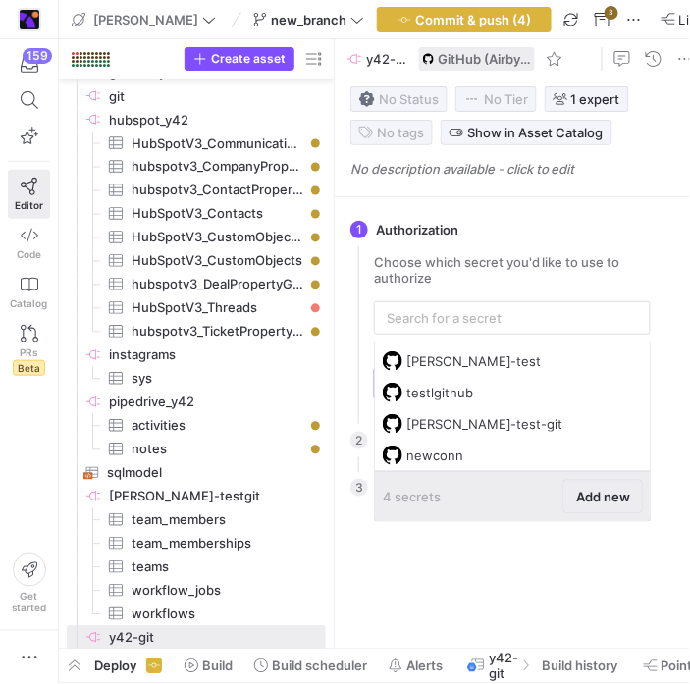
click at [568, 498] on span at bounding box center [603, 496] width 78 height 31
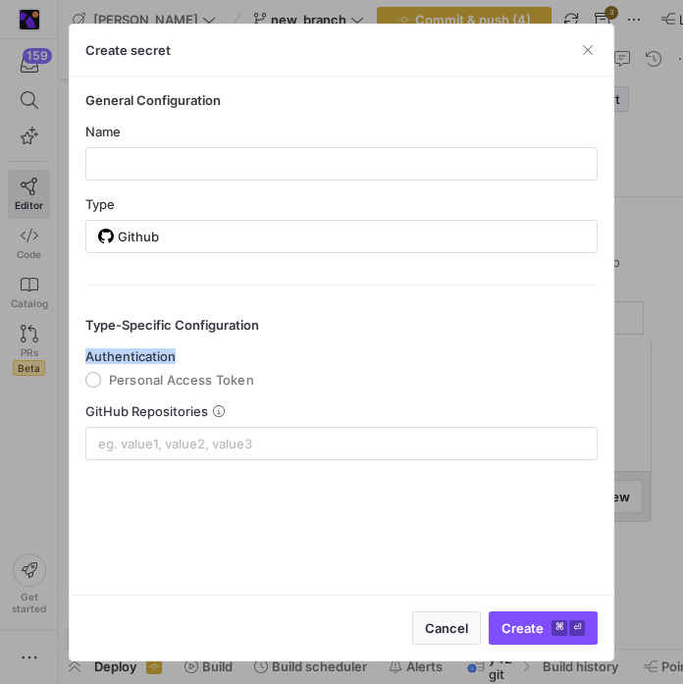
drag, startPoint x: 177, startPoint y: 344, endPoint x: 173, endPoint y: 359, distance: 15.2
click at [173, 359] on div "Type-Specific Configuration Authentication Personal Access Token GitHub Reposit…" at bounding box center [341, 373] width 513 height 176
click at [165, 385] on span "Personal Access Token" at bounding box center [181, 380] width 145 height 16
click at [101, 385] on input "Personal Access Token" at bounding box center [93, 380] width 16 height 16
radio input "true"
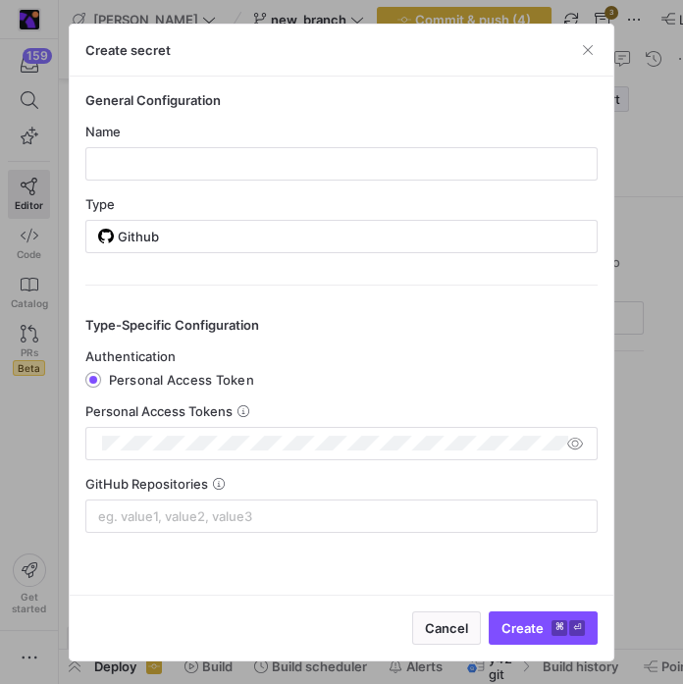
click at [165, 385] on span "Personal Access Token" at bounding box center [181, 380] width 145 height 16
click at [101, 385] on input "Personal Access Token" at bounding box center [93, 380] width 16 height 16
click at [73, 211] on div "General Configuration Name Type Github Type-Specific Configuration Authenticati…" at bounding box center [342, 336] width 545 height 518
click at [26, 236] on div at bounding box center [341, 342] width 683 height 684
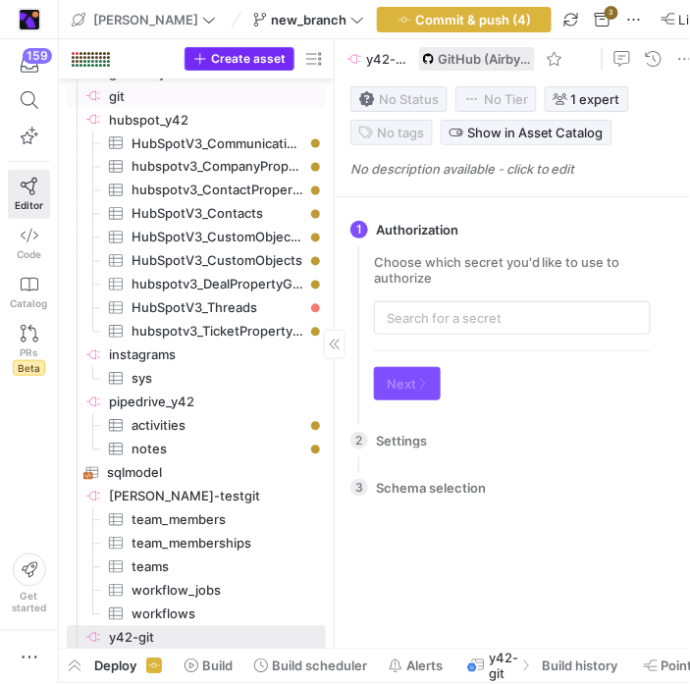
drag, startPoint x: 241, startPoint y: 87, endPoint x: 245, endPoint y: 70, distance: 18.1
click at [241, 86] on span "git​​​​​​​​" at bounding box center [216, 96] width 214 height 23
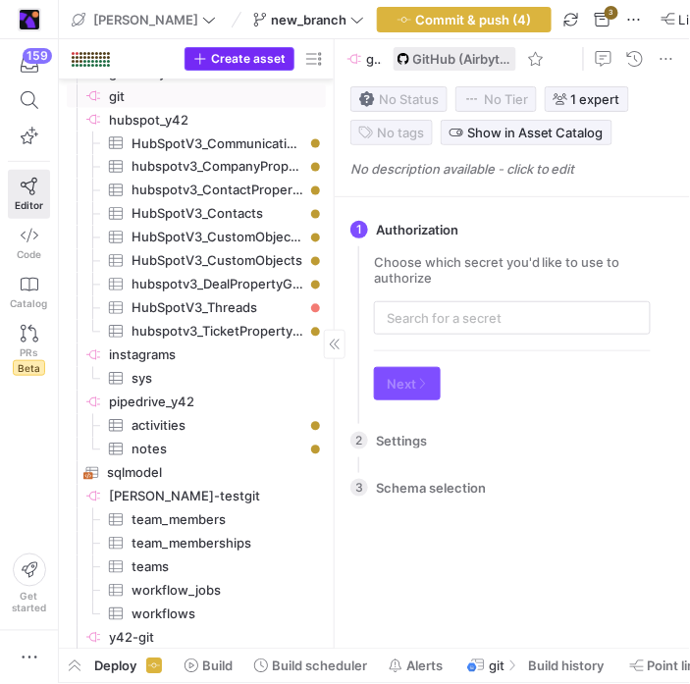
click at [245, 69] on span "button" at bounding box center [239, 59] width 108 height 22
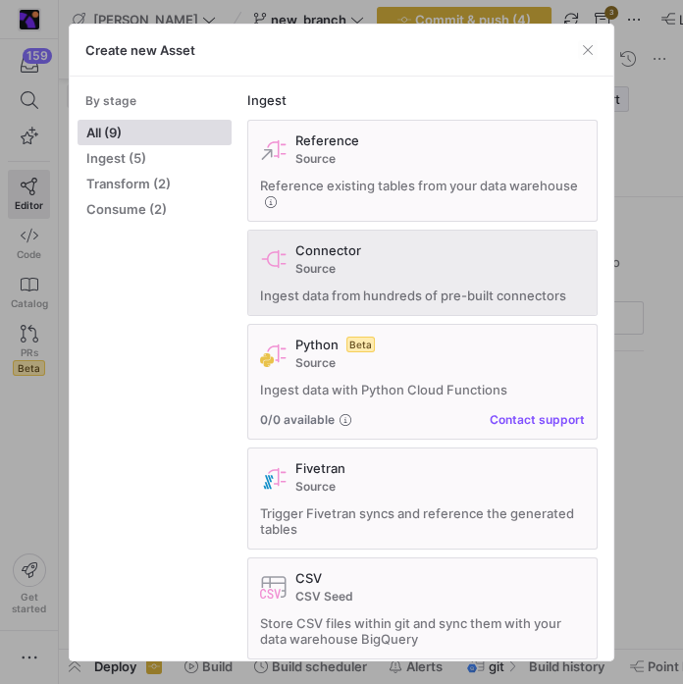
click at [372, 295] on span "Ingest data from hundreds of pre-built connectors" at bounding box center [413, 296] width 306 height 16
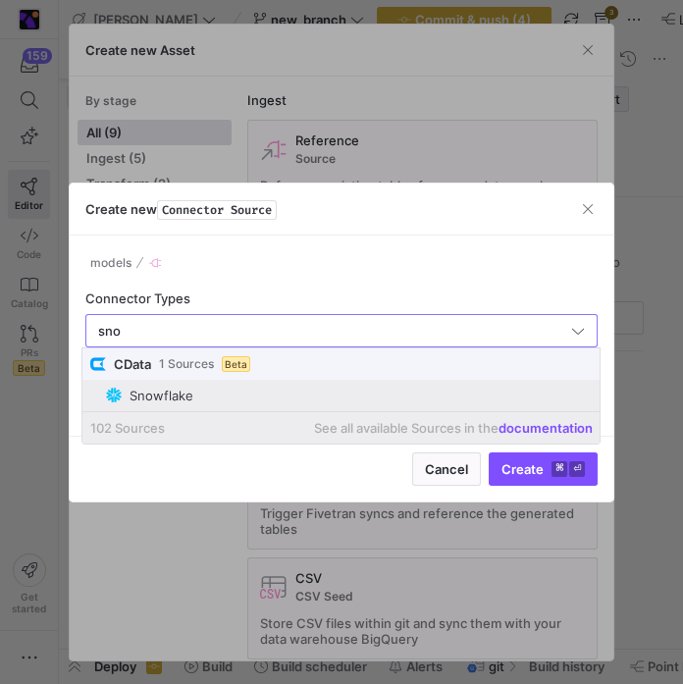
click at [322, 391] on span "Snowflake" at bounding box center [349, 396] width 486 height 16
type input "Snowflake"
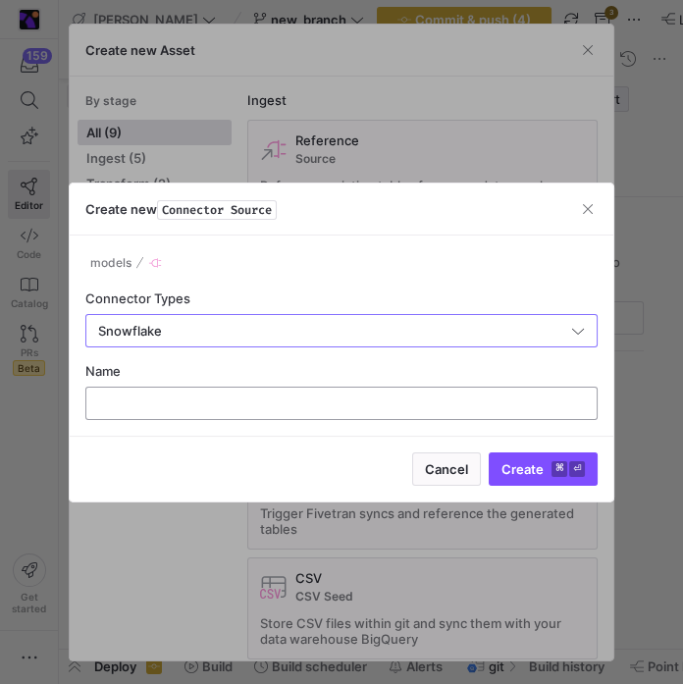
click at [322, 401] on input "text" at bounding box center [342, 404] width 480 height 16
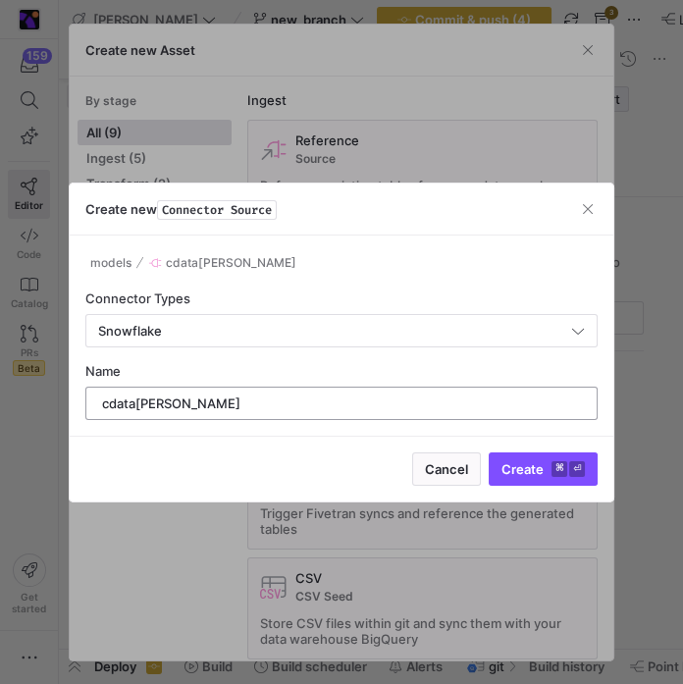
type input "cdata[PERSON_NAME]"
click at [489, 452] on button "Create ⌘ ⏎" at bounding box center [543, 468] width 109 height 33
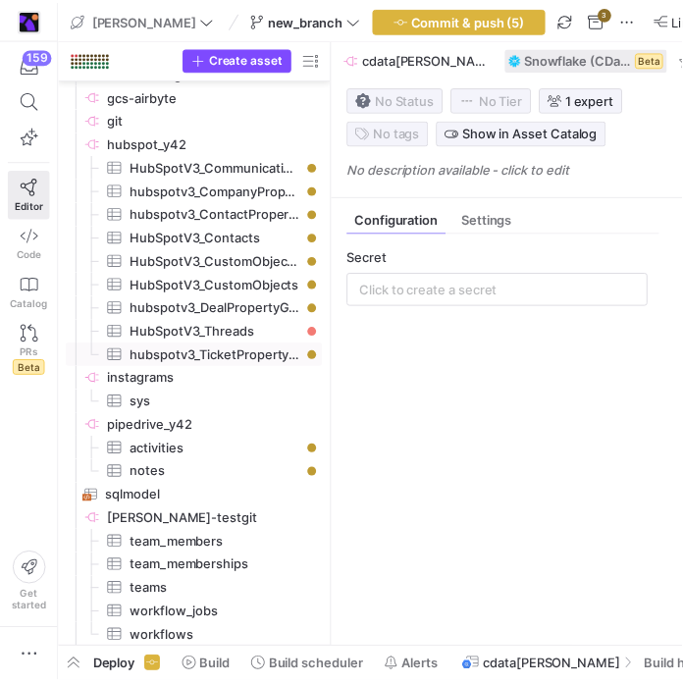
scroll to position [400, 0]
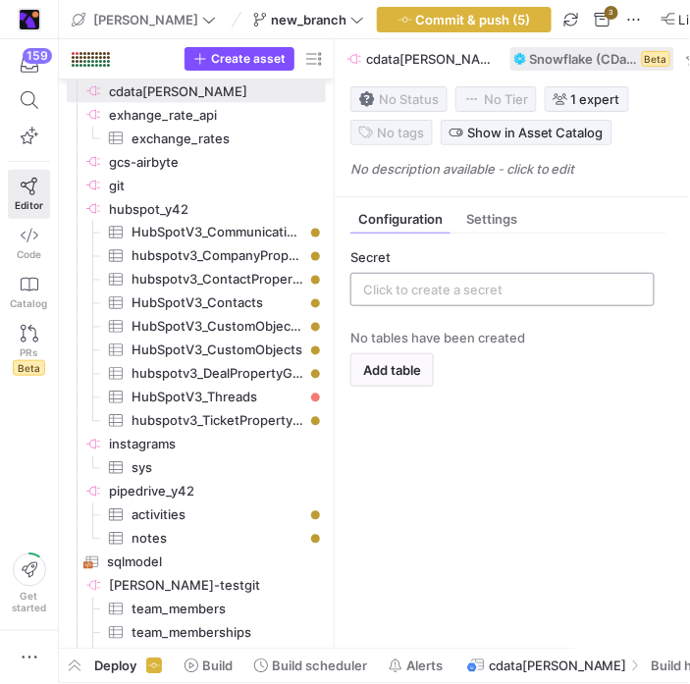
drag, startPoint x: 491, startPoint y: 278, endPoint x: 491, endPoint y: 290, distance: 12.8
click at [491, 280] on div "Secret" at bounding box center [502, 277] width 304 height 57
click at [489, 297] on input "text" at bounding box center [502, 290] width 279 height 16
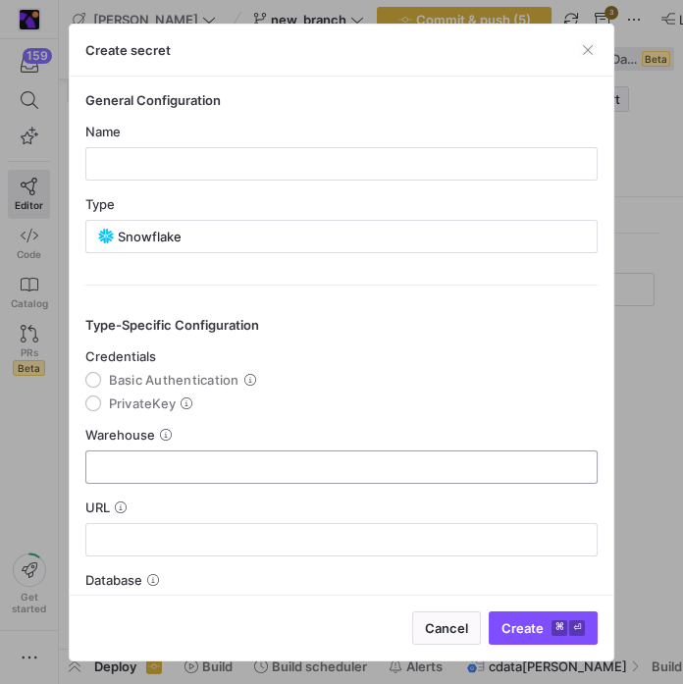
scroll to position [64, 0]
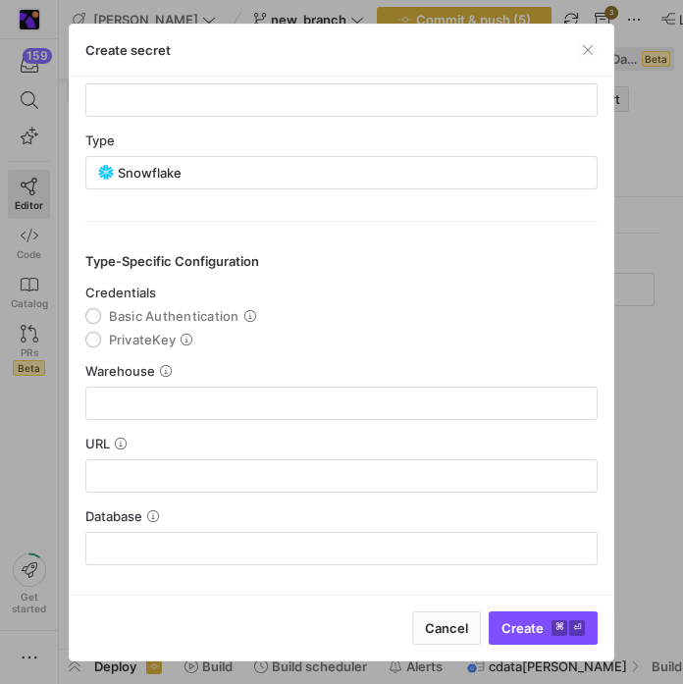
click at [155, 351] on y42-json-schema-form-fields "Credentials Basic Authentication PrivateKey Warehouse URL Database" at bounding box center [341, 425] width 513 height 281
click at [160, 338] on span "PrivateKey" at bounding box center [143, 340] width 68 height 16
click at [101, 338] on input "PrivateKey" at bounding box center [93, 340] width 16 height 16
radio input "true"
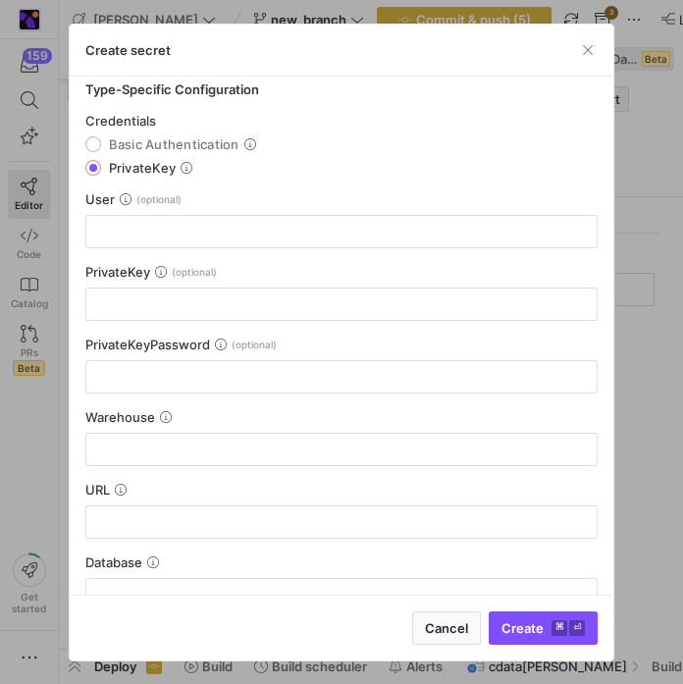
scroll to position [224, 0]
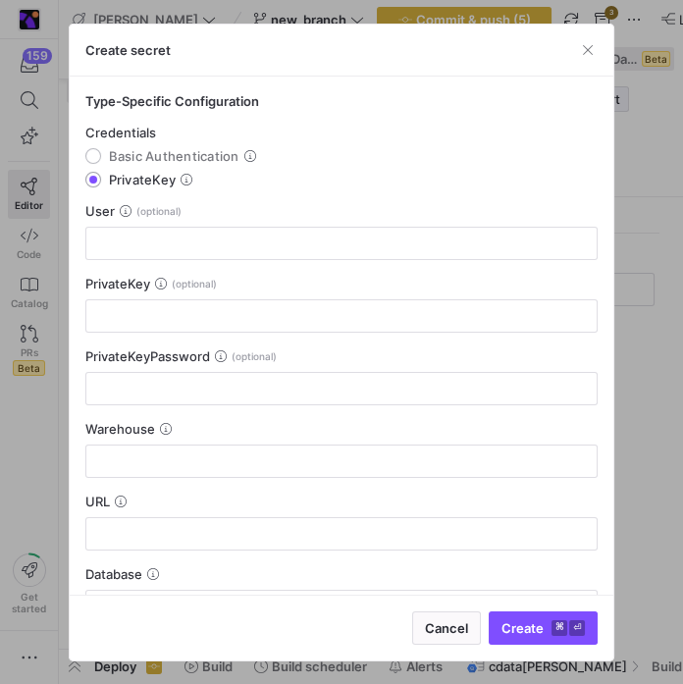
click at [192, 284] on div "PrivateKey" at bounding box center [341, 284] width 513 height 16
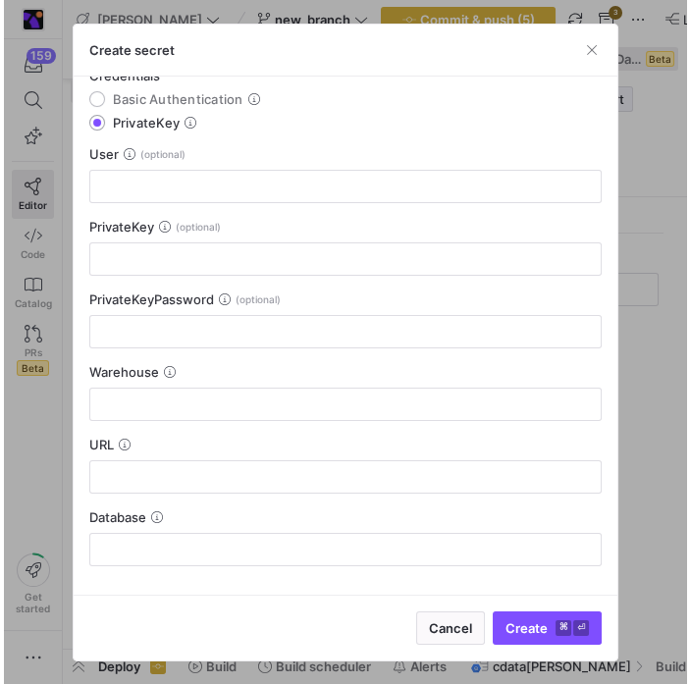
scroll to position [0, 0]
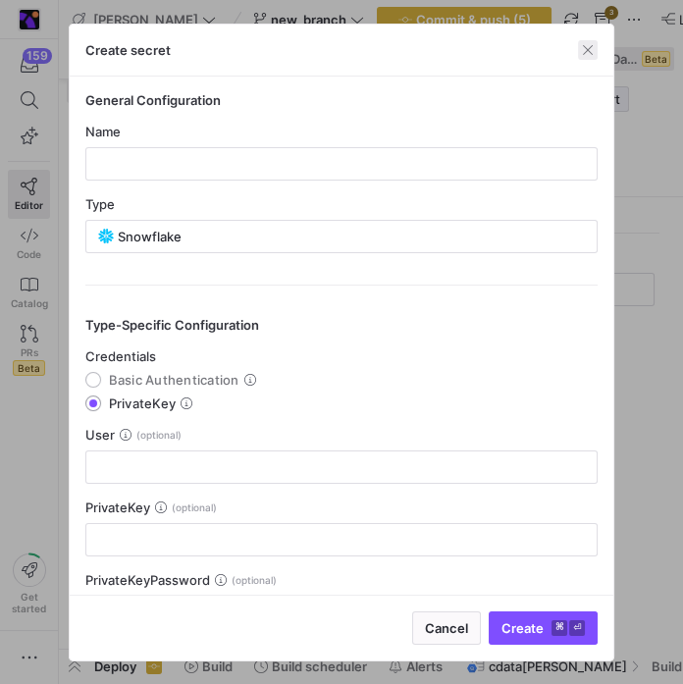
click at [598, 47] on span "button" at bounding box center [588, 50] width 20 height 20
